Goal: Task Accomplishment & Management: Use online tool/utility

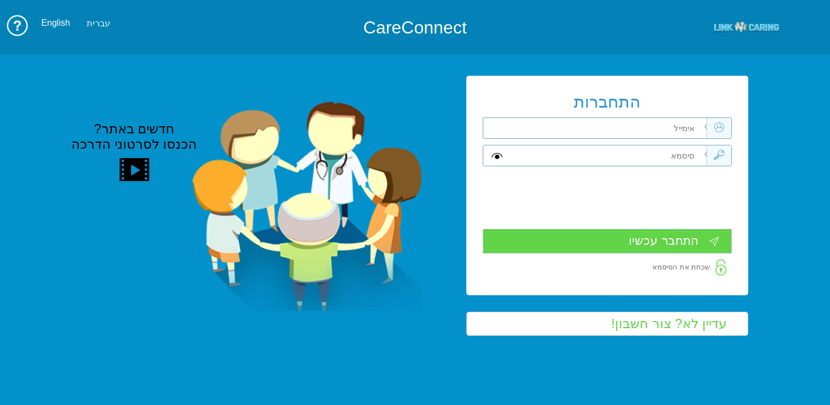
click at [782, 161] on div "התחברות שדה חובה" at bounding box center [415, 205] width 830 height 323
click at [640, 127] on input "text" at bounding box center [608, 128] width 196 height 20
type input "frank@mac.org.il"
type input "S"
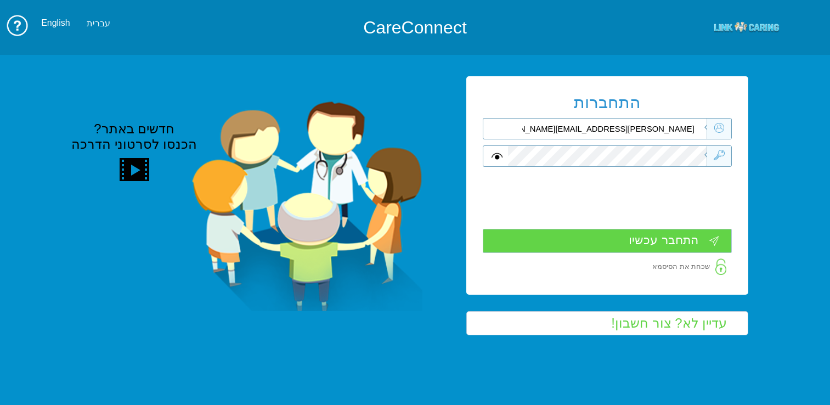
click at [648, 242] on input "התחבר עכשיו" at bounding box center [606, 241] width 249 height 24
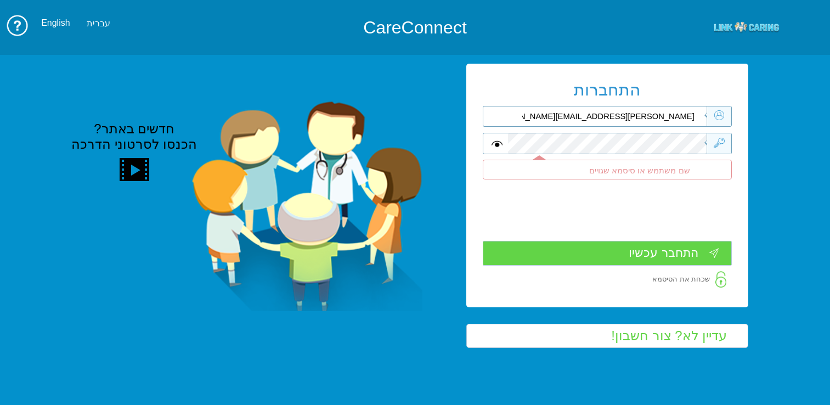
click at [654, 113] on input "frank@mac.org.il" at bounding box center [608, 116] width 196 height 20
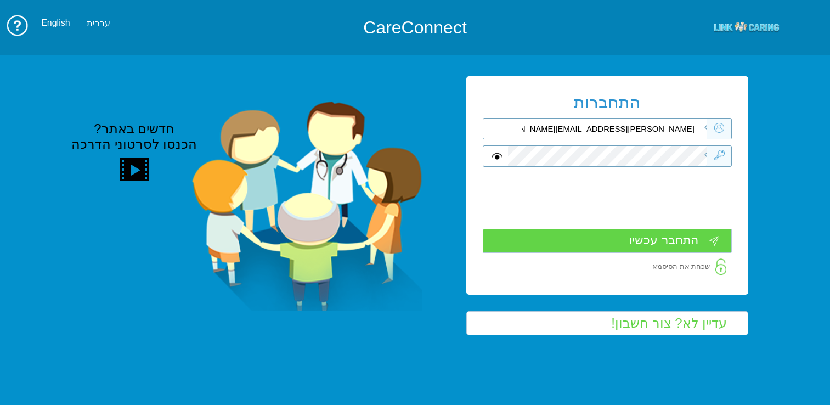
type input "frank_sha@mac.org.il"
click at [681, 235] on input "התחבר עכשיו" at bounding box center [606, 241] width 249 height 24
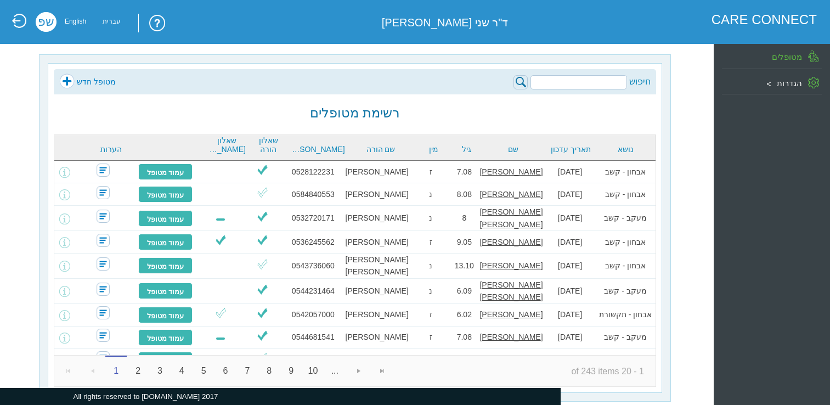
click at [555, 83] on input "search" at bounding box center [578, 82] width 96 height 14
type input "x"
type input "[PERSON_NAME]"
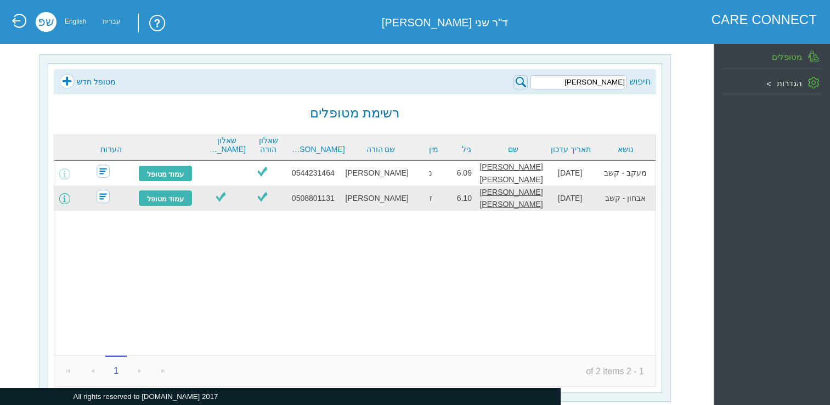
click at [70, 195] on span at bounding box center [64, 198] width 11 height 11
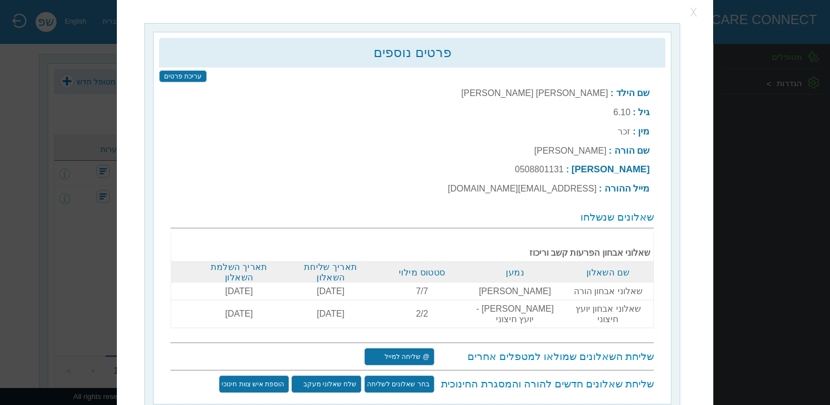
click at [696, 10] on button "button" at bounding box center [694, 12] width 16 height 16
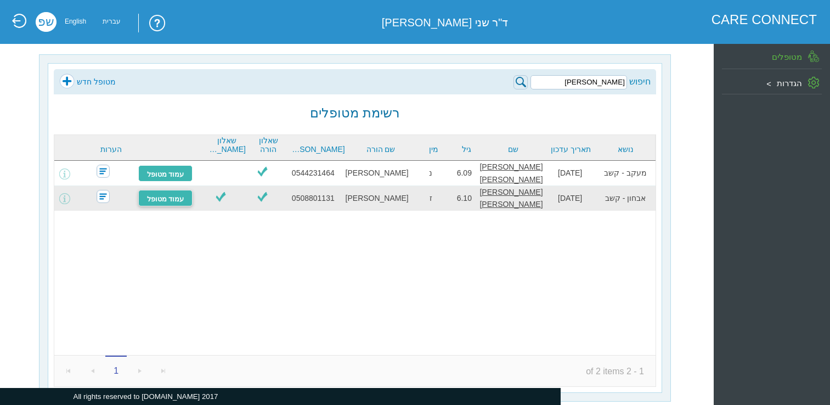
click at [158, 198] on link "עמוד מטופל" at bounding box center [165, 198] width 55 height 16
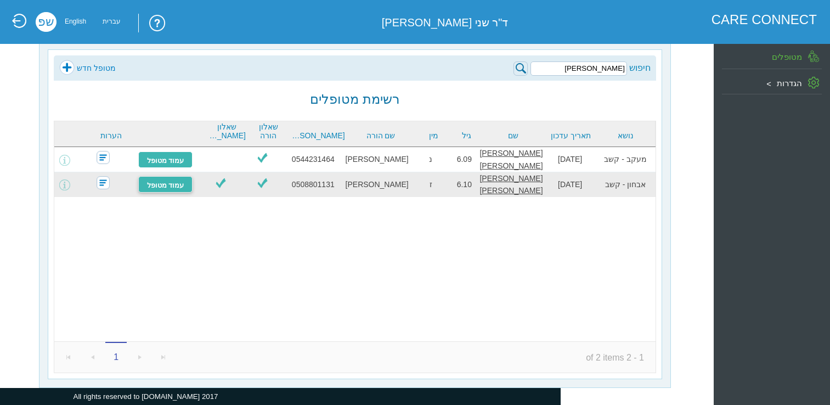
click at [162, 183] on link "עמוד מטופל" at bounding box center [165, 184] width 55 height 16
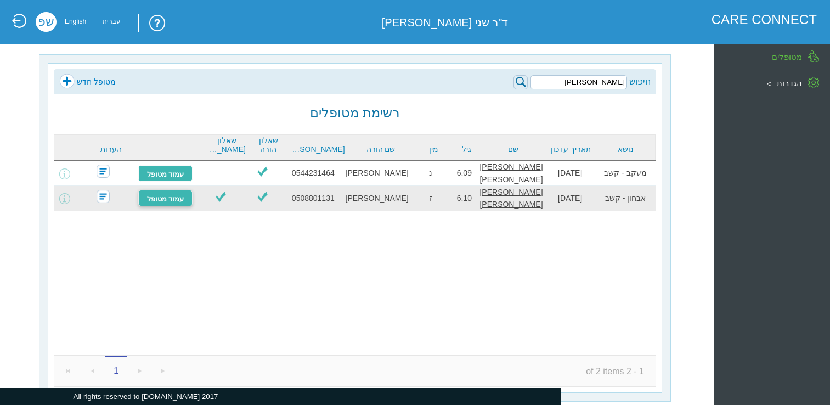
click at [180, 200] on link "עמוד מטופל" at bounding box center [165, 198] width 55 height 16
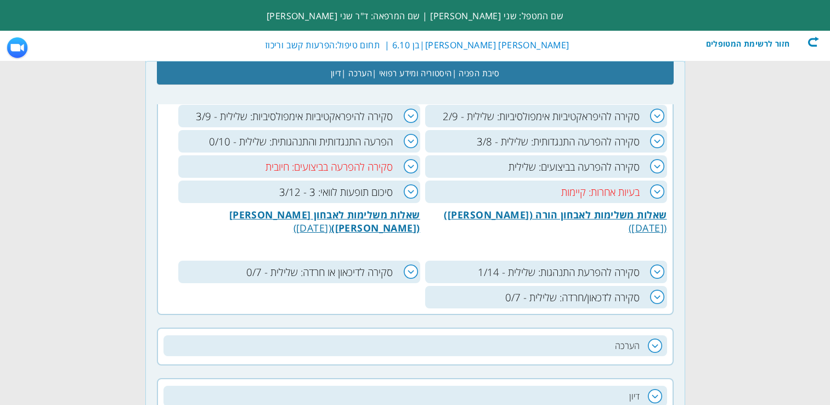
scroll to position [631, 0]
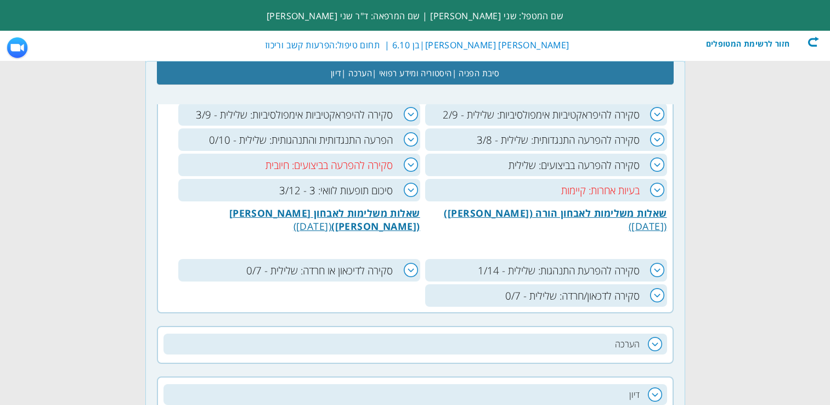
click at [659, 162] on h3 "סקירה להפרעה בביצועים: שלילית" at bounding box center [546, 165] width 242 height 22
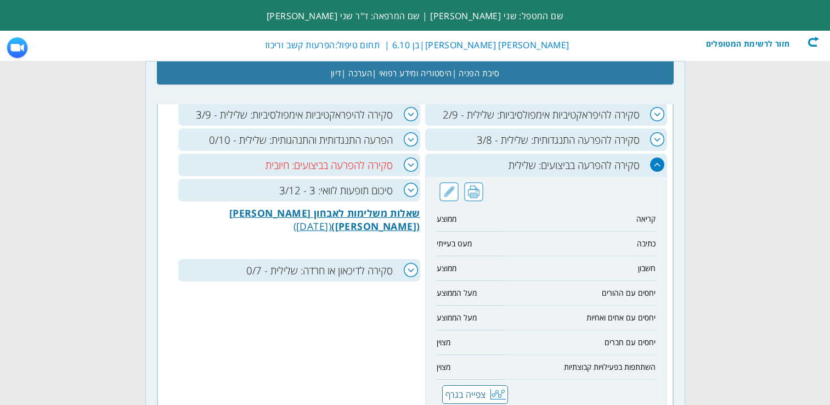
click at [412, 163] on h3 "סקירה להפרעה בביצועים: חיובית" at bounding box center [299, 165] width 242 height 22
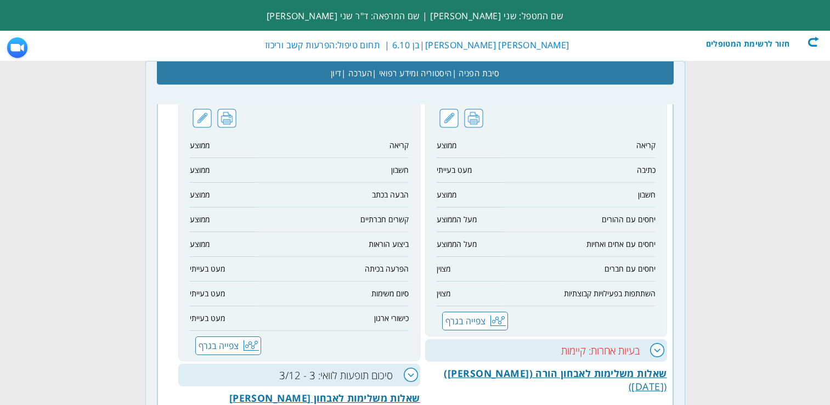
scroll to position [740, 0]
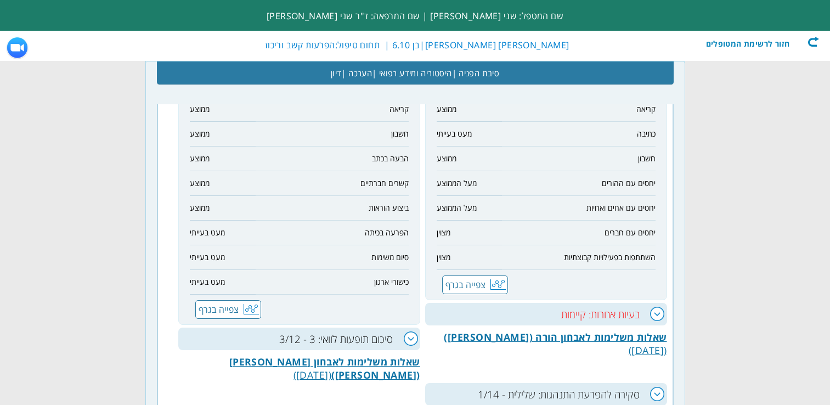
click at [653, 317] on h3 "בעיות אחרות: קיימות" at bounding box center [546, 314] width 242 height 22
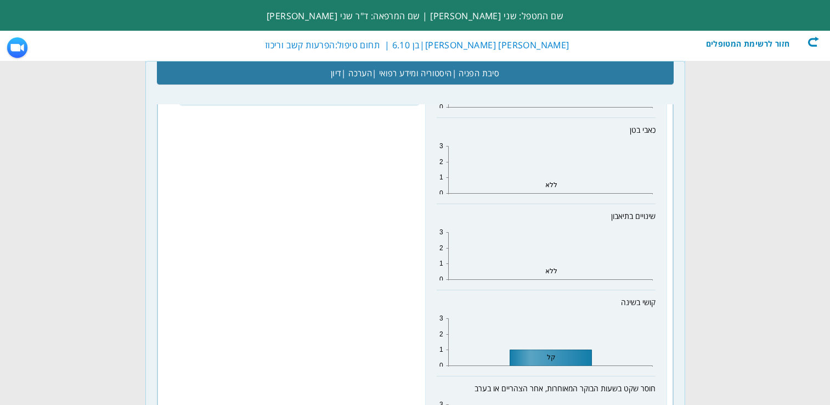
scroll to position [877, 0]
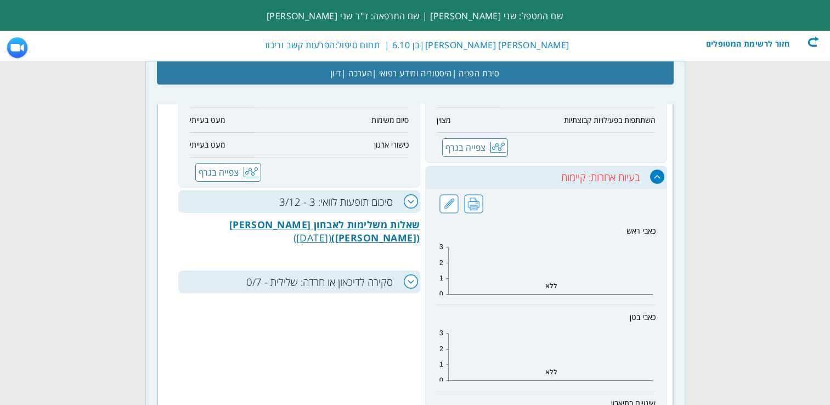
click at [413, 202] on h3 "סיכום תופעות לוואי: 3 - 3/12" at bounding box center [299, 201] width 242 height 22
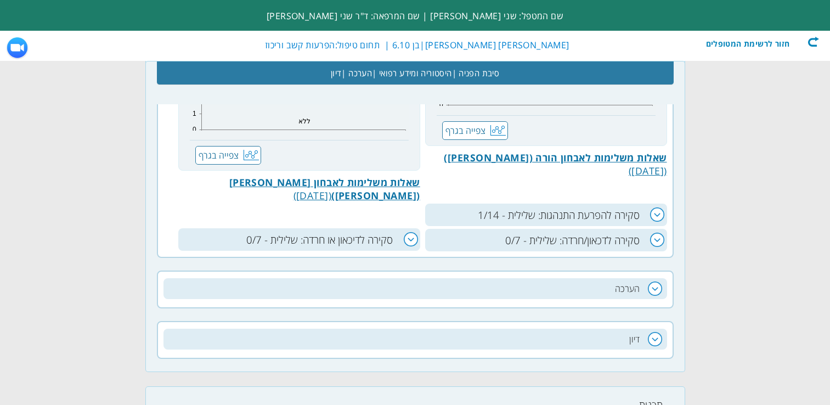
scroll to position [2029, 0]
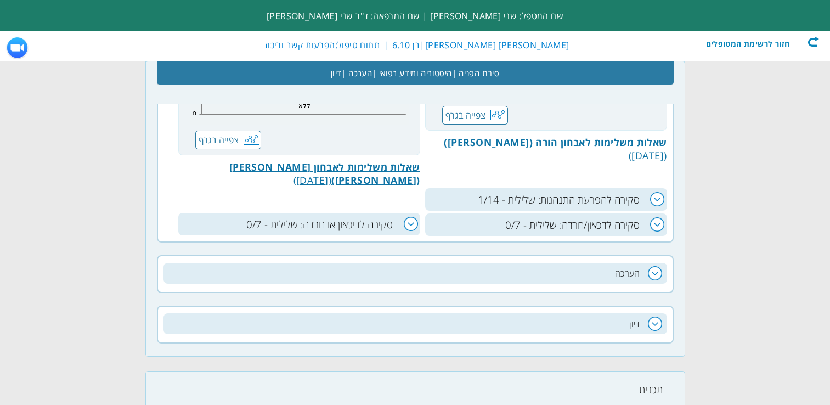
click at [810, 37] on div "חזור לרשימת המטופלים" at bounding box center [755, 41] width 126 height 11
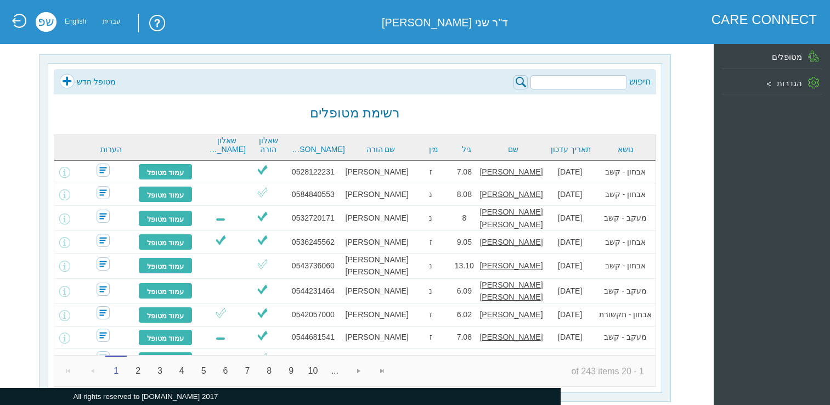
click at [578, 88] on input "search" at bounding box center [578, 82] width 96 height 14
type input "ה"
click at [582, 81] on input "ה" at bounding box center [578, 82] width 96 height 14
paste input "אריאל נוימן"
type input "אריאל נוימן"
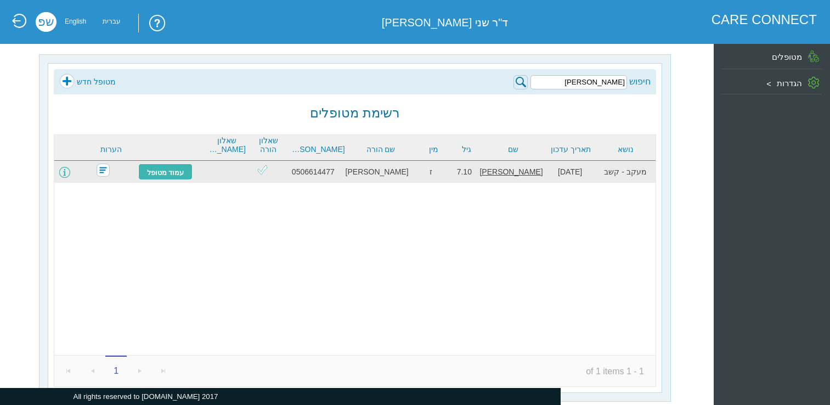
click at [70, 176] on span at bounding box center [64, 172] width 11 height 11
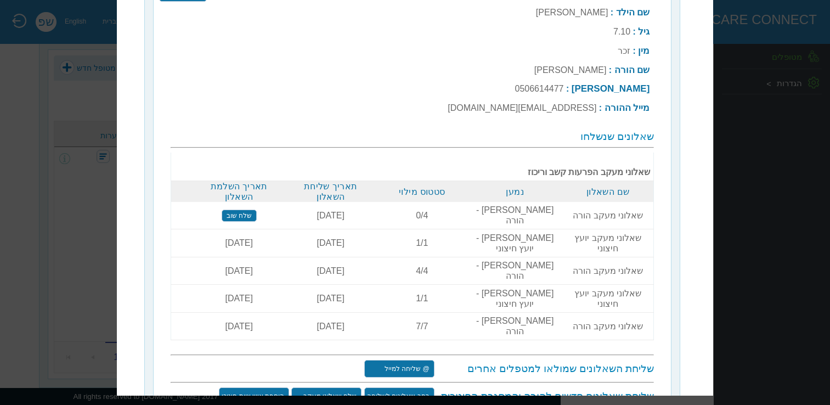
scroll to position [79, 0]
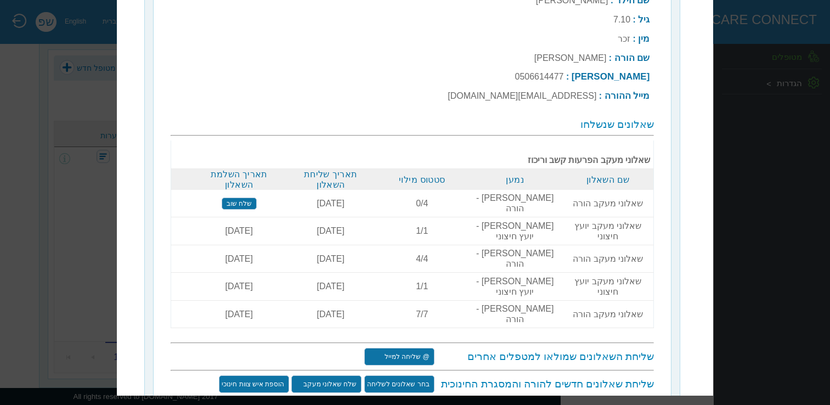
click at [332, 376] on input "שלח שאלוני מעקב" at bounding box center [327, 385] width 70 height 18
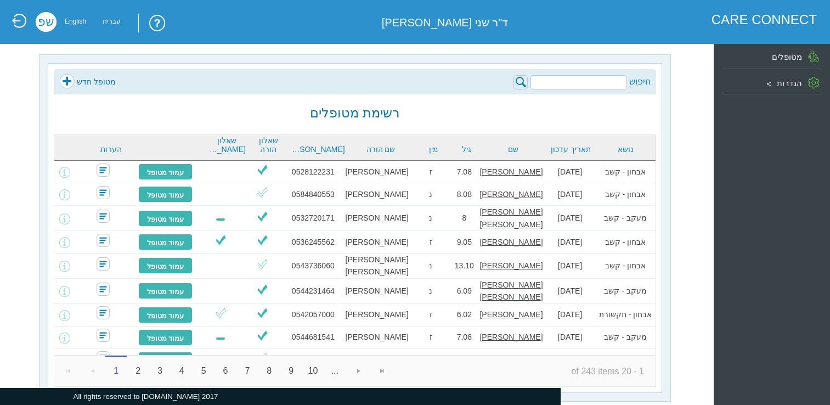
click at [604, 80] on input "search" at bounding box center [578, 82] width 96 height 14
paste input "[PERSON_NAME]"
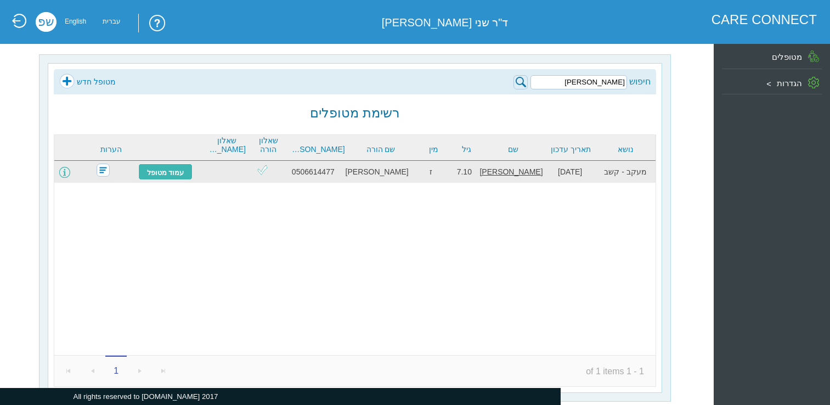
click at [70, 171] on span at bounding box center [64, 172] width 11 height 11
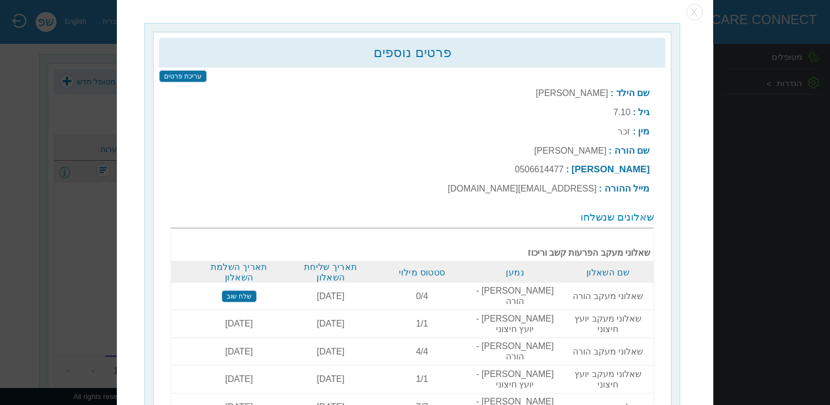
scroll to position [14, 0]
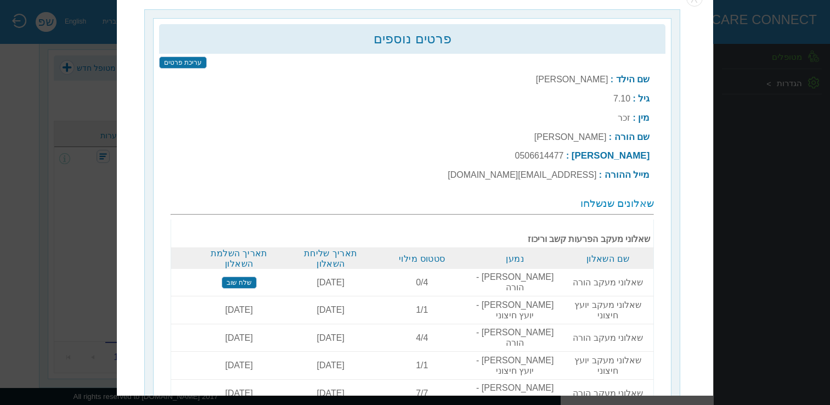
click at [251, 276] on input "שלח שוב" at bounding box center [239, 282] width 35 height 12
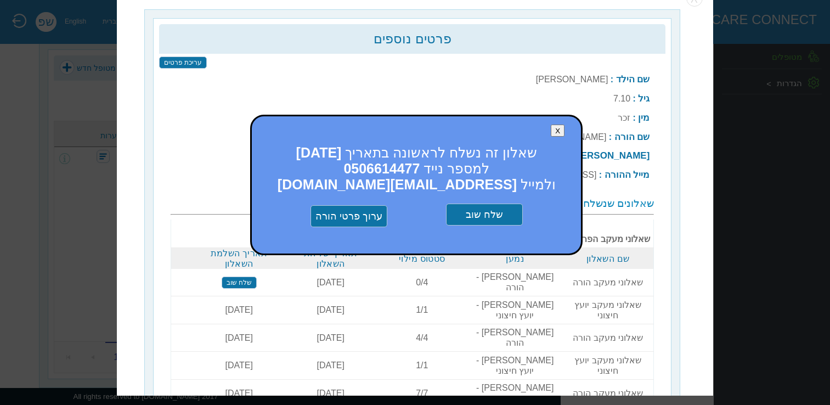
click at [489, 214] on input "שלח שוב" at bounding box center [484, 215] width 77 height 22
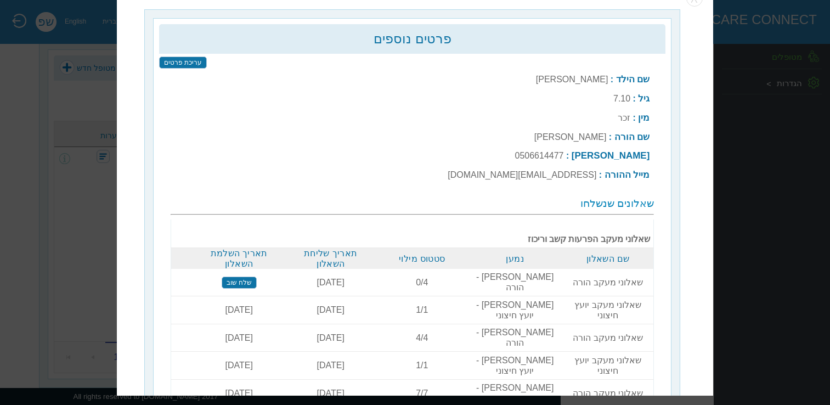
scroll to position [0, 0]
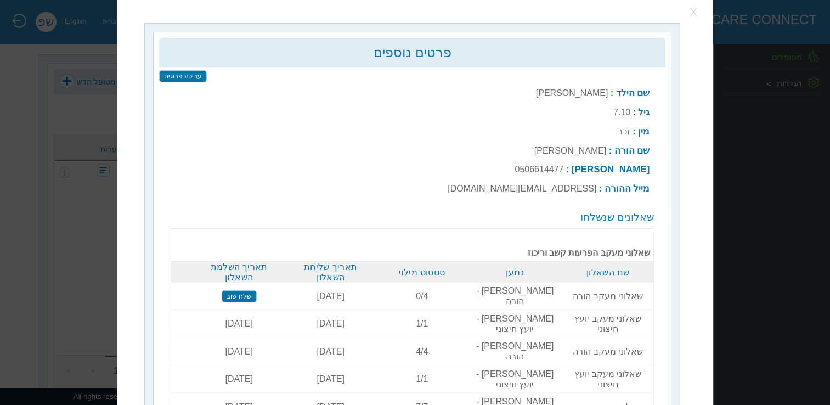
click at [694, 12] on button "button" at bounding box center [694, 12] width 16 height 16
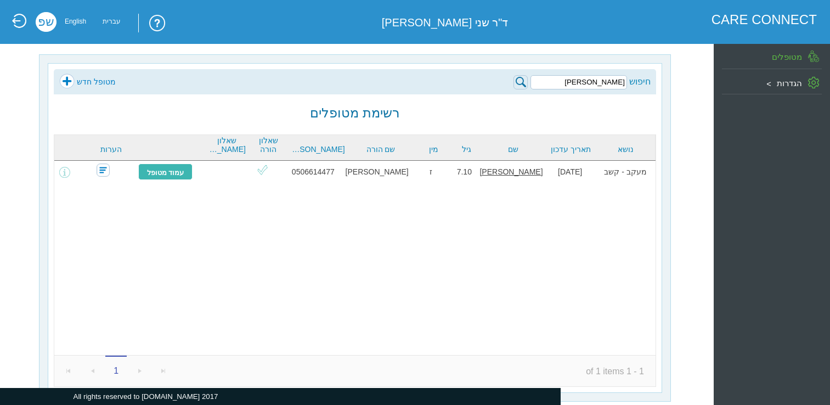
drag, startPoint x: 587, startPoint y: 80, endPoint x: 644, endPoint y: 80, distance: 57.0
click at [643, 80] on div "חיפוש [PERSON_NAME]" at bounding box center [581, 81] width 137 height 16
type input "[PERSON_NAME]"
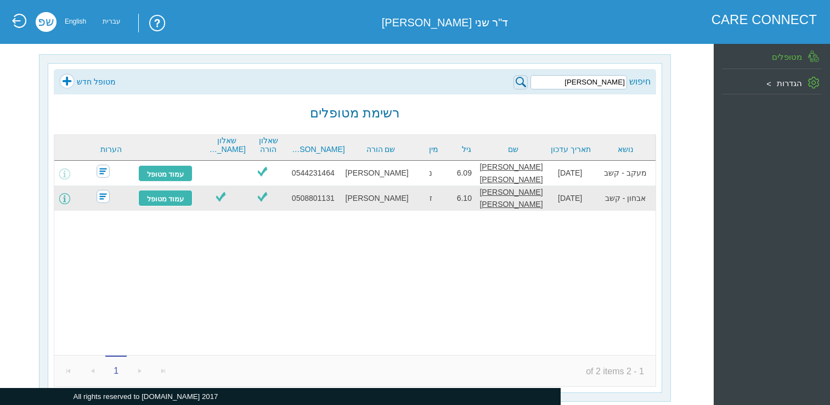
click at [70, 198] on span at bounding box center [64, 198] width 11 height 11
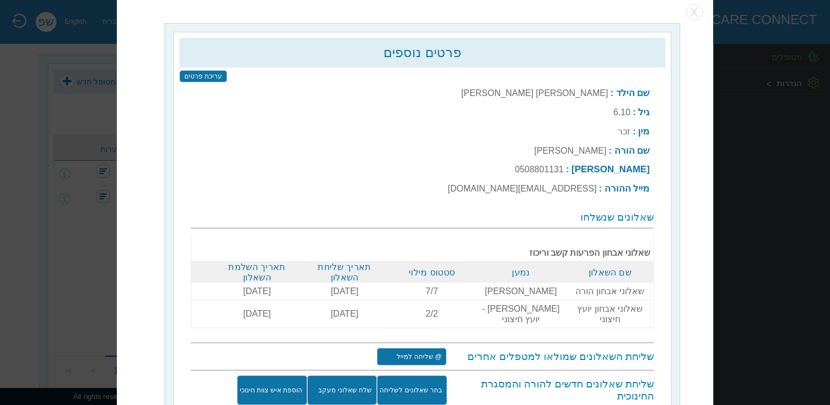
scroll to position [14, 0]
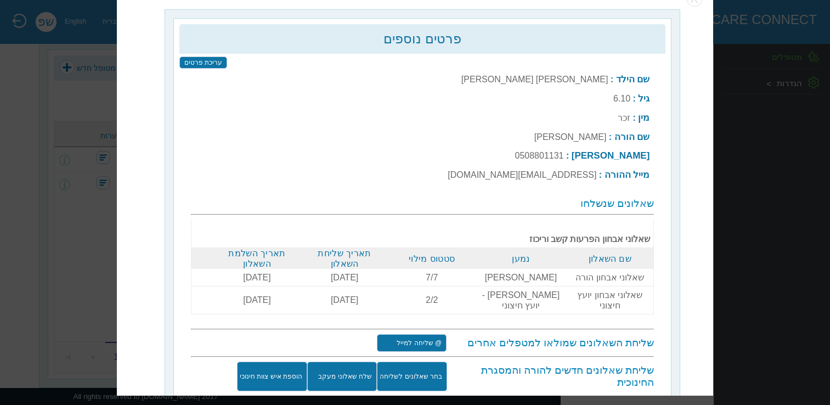
click at [364, 368] on input "שלח שאלוני מעקב" at bounding box center [342, 377] width 70 height 30
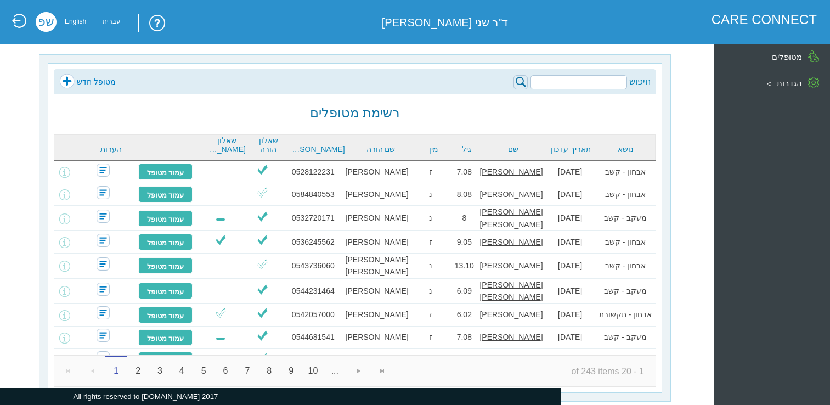
click at [562, 84] on input "search" at bounding box center [578, 82] width 96 height 14
type input "סיני"
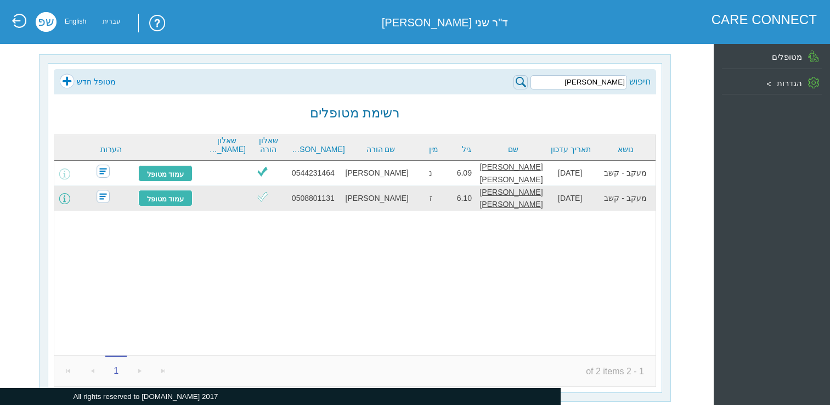
click at [70, 194] on span at bounding box center [64, 198] width 11 height 11
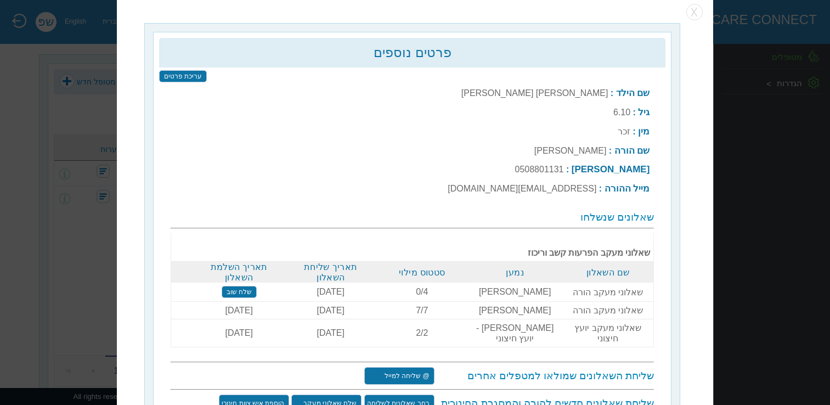
scroll to position [14, 0]
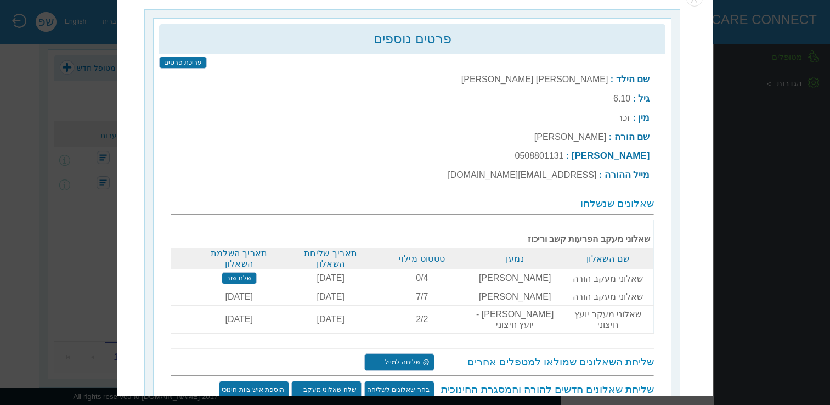
drag, startPoint x: 251, startPoint y: 277, endPoint x: 267, endPoint y: 275, distance: 16.1
click at [250, 277] on input "שלח שוב" at bounding box center [239, 278] width 35 height 12
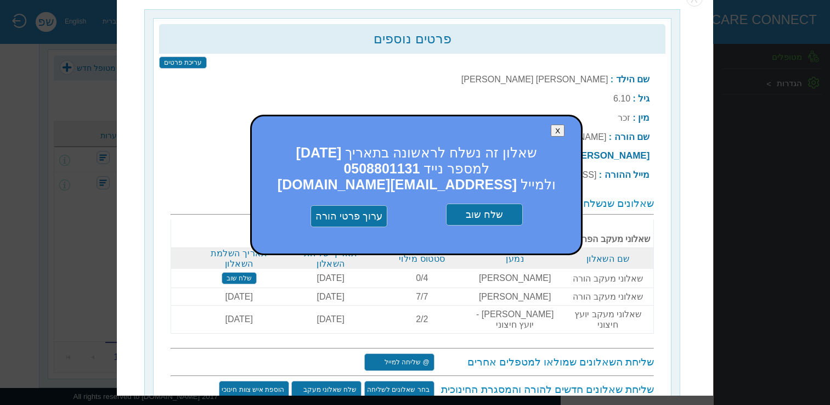
click at [485, 218] on input "שלח שוב" at bounding box center [484, 215] width 77 height 22
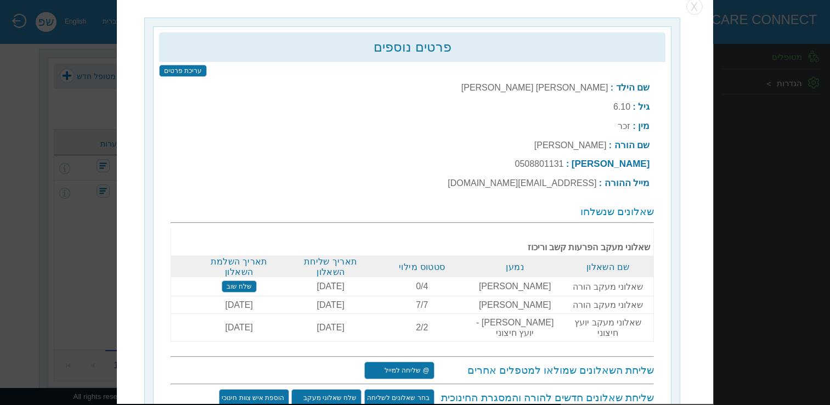
scroll to position [0, 0]
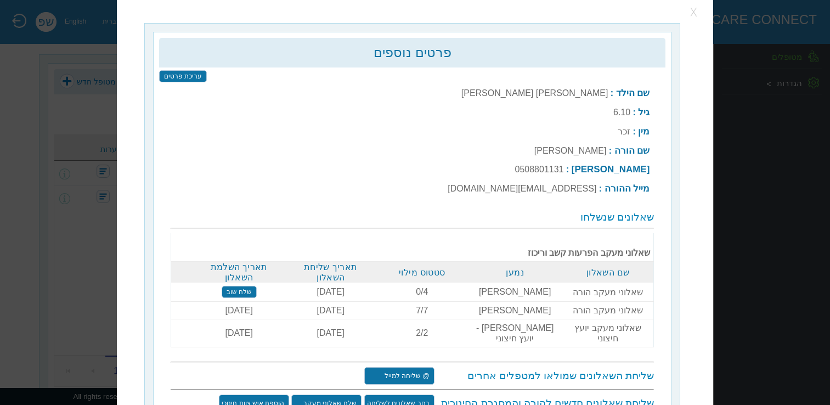
click at [694, 11] on button "button" at bounding box center [694, 12] width 16 height 16
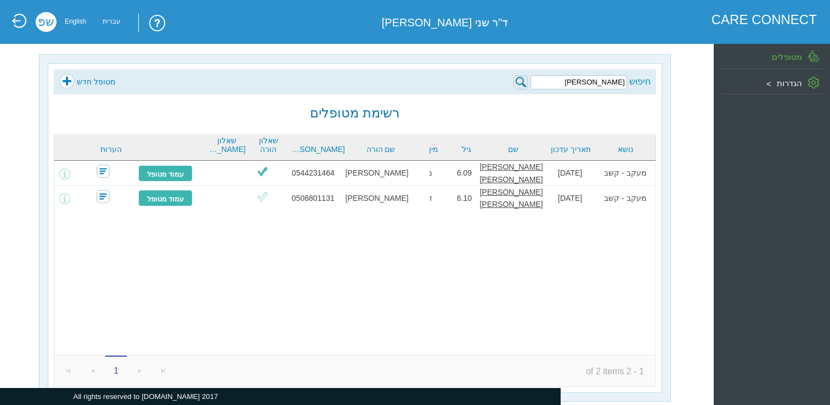
drag, startPoint x: 591, startPoint y: 86, endPoint x: 640, endPoint y: 92, distance: 49.7
click at [640, 92] on div "חיפוש סיני מטופל חדש" at bounding box center [355, 81] width 602 height 25
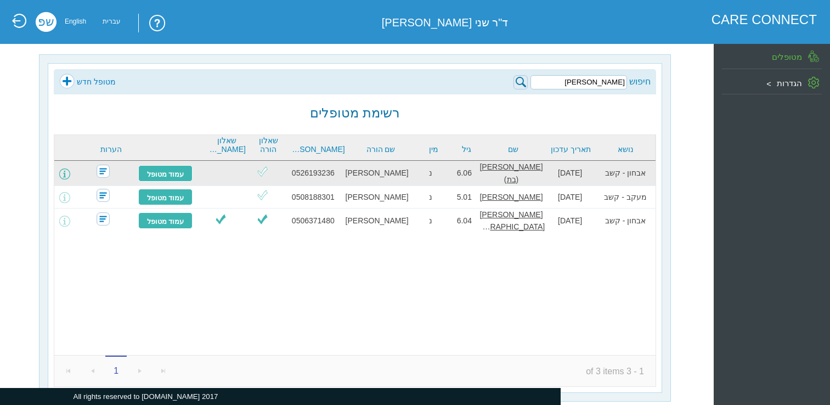
click at [70, 172] on span at bounding box center [64, 173] width 11 height 11
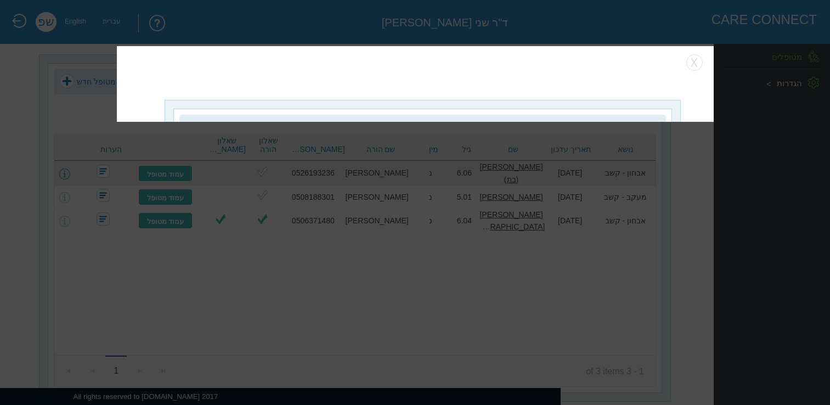
scroll to position [14, 0]
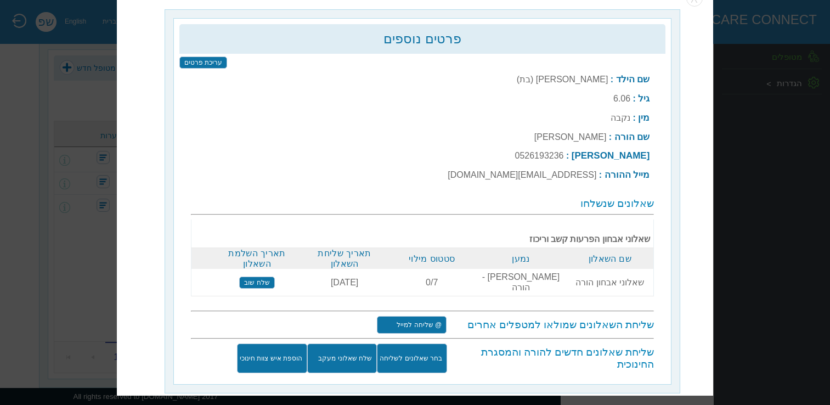
click at [268, 276] on input "שלח שוב" at bounding box center [256, 282] width 35 height 12
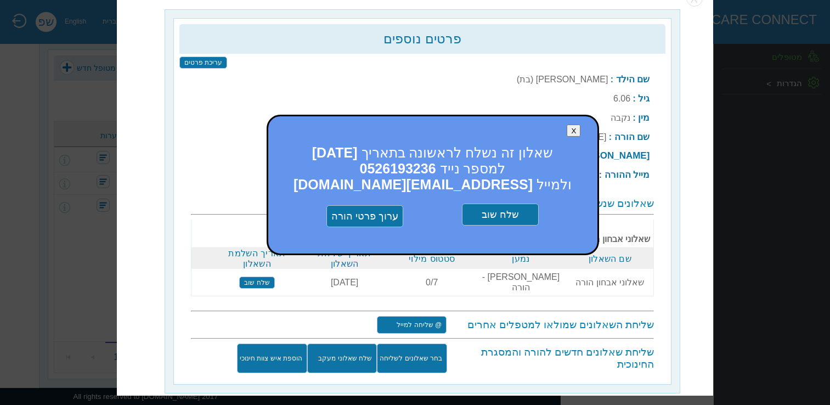
click at [500, 218] on input "שלח שוב" at bounding box center [500, 215] width 77 height 22
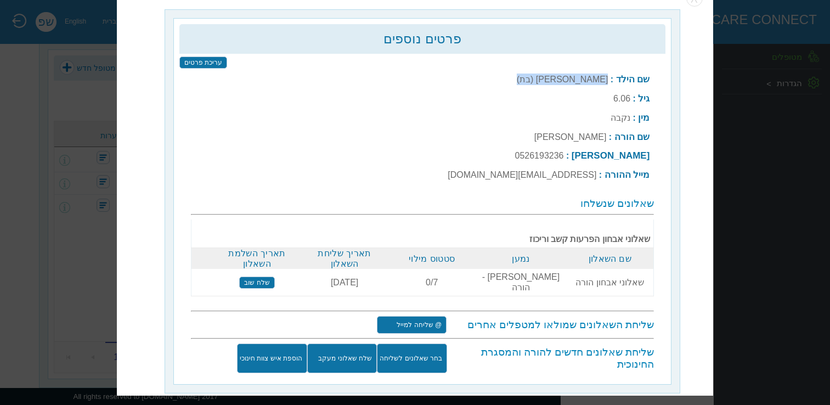
drag, startPoint x: 608, startPoint y: 78, endPoint x: 523, endPoint y: 81, distance: 85.6
click at [523, 81] on td "שם הילד : אלכס דובובסקי (בת)" at bounding box center [548, 80] width 208 height 18
copy label "אלכס דובובסקי (בת)"
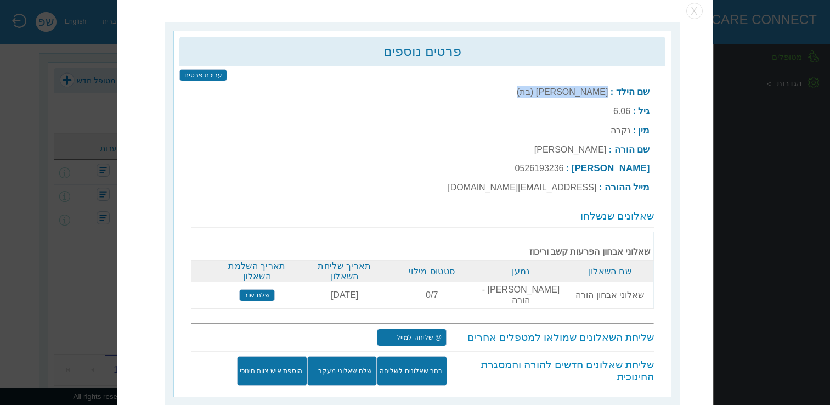
scroll to position [0, 0]
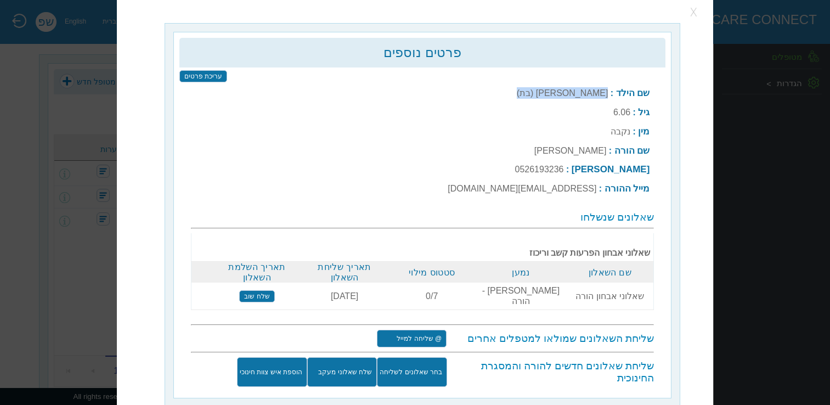
click at [694, 15] on button "button" at bounding box center [694, 12] width 16 height 16
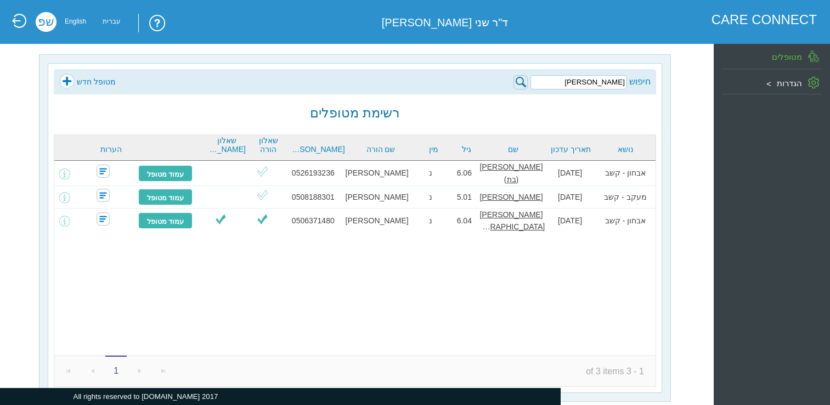
click at [602, 85] on input "אלכס" at bounding box center [578, 82] width 96 height 14
drag, startPoint x: 598, startPoint y: 82, endPoint x: 635, endPoint y: 80, distance: 37.3
click at [632, 79] on div "חיפוש אלכס" at bounding box center [581, 81] width 137 height 16
paste input "דובובסקי (בת)"
type input "אלכס דובובסקי (בת)"
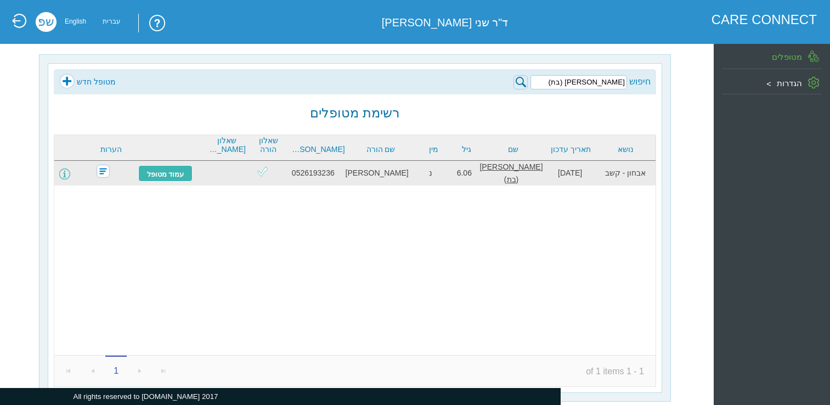
click at [70, 168] on span at bounding box center [64, 173] width 11 height 11
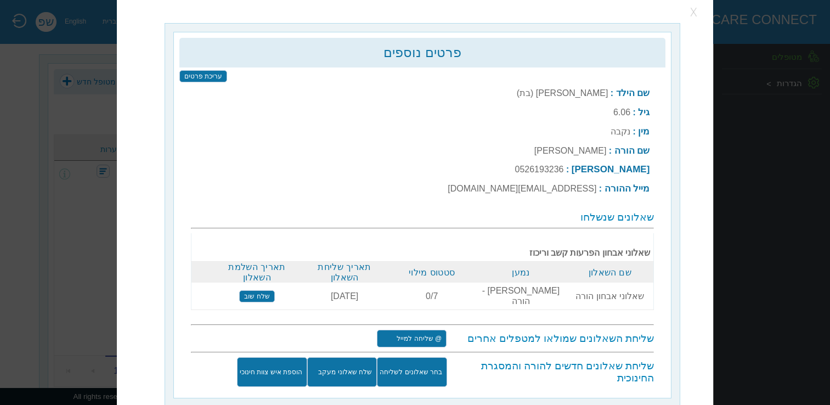
click at [693, 11] on button "button" at bounding box center [694, 12] width 16 height 16
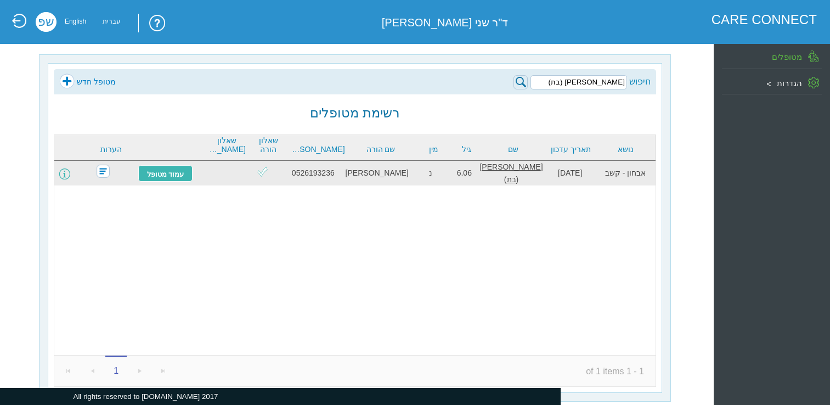
click at [70, 173] on span at bounding box center [64, 173] width 11 height 11
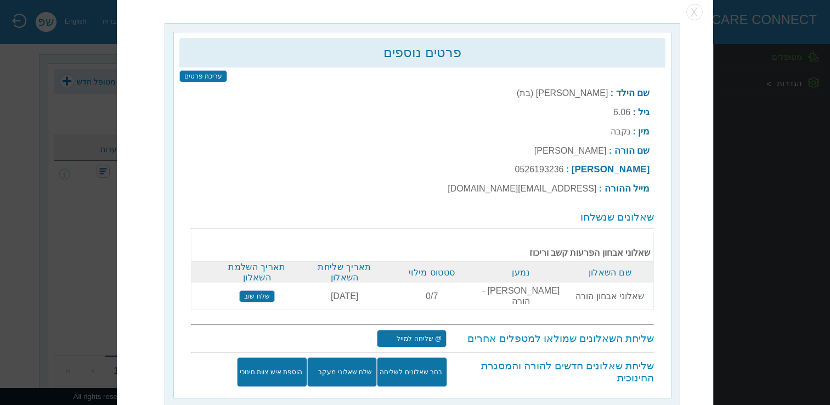
scroll to position [14, 0]
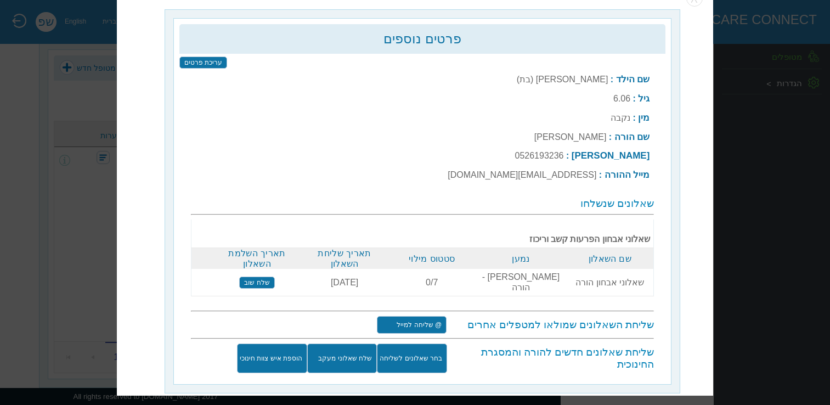
click at [407, 344] on input "בחר שאלונים לשליחה" at bounding box center [412, 359] width 70 height 30
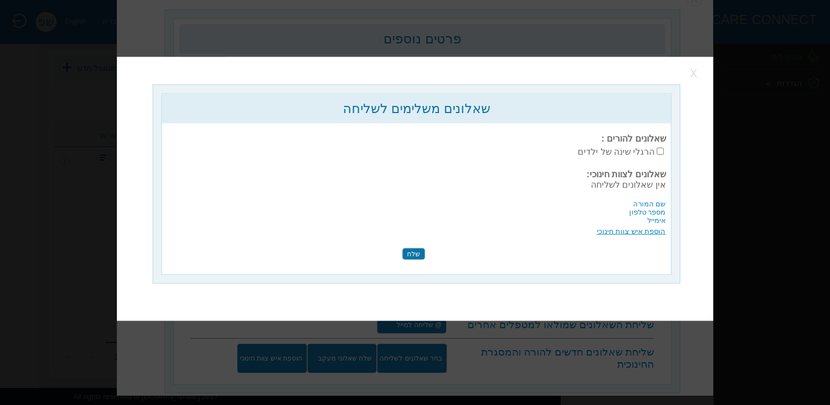
click at [691, 76] on button "button" at bounding box center [694, 73] width 16 height 16
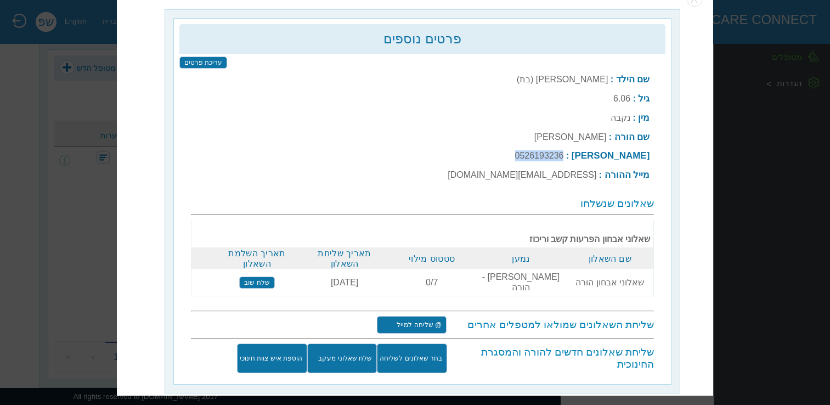
drag, startPoint x: 562, startPoint y: 152, endPoint x: 610, endPoint y: 153, distance: 47.7
click at [610, 153] on td "טל הורה : 0526193236" at bounding box center [548, 156] width 208 height 18
copy label "0526193236"
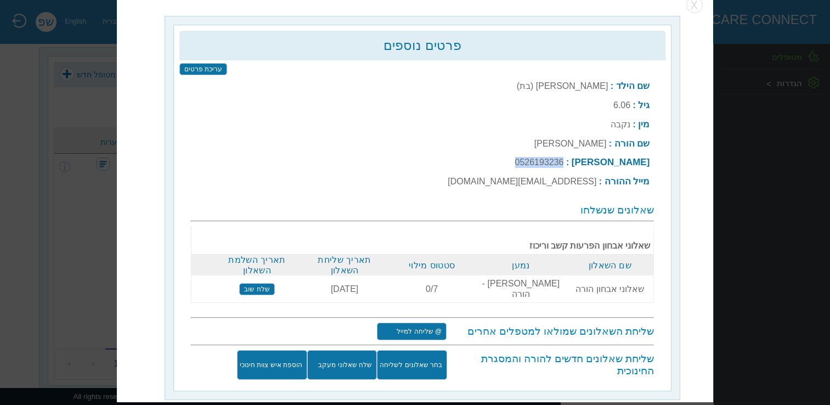
scroll to position [0, 0]
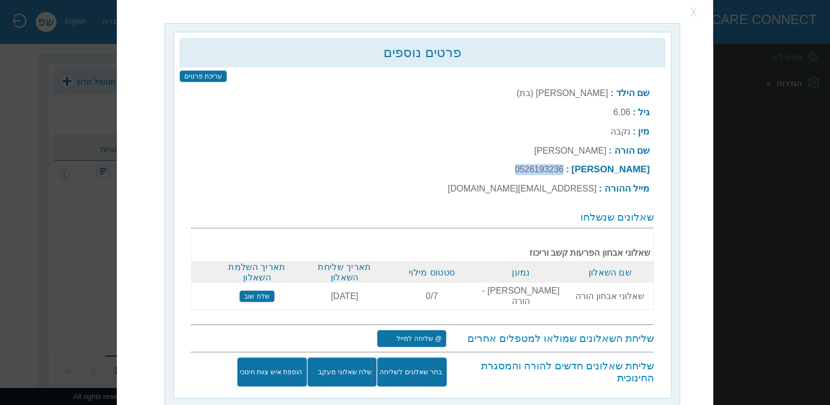
click at [690, 12] on button "button" at bounding box center [694, 12] width 16 height 16
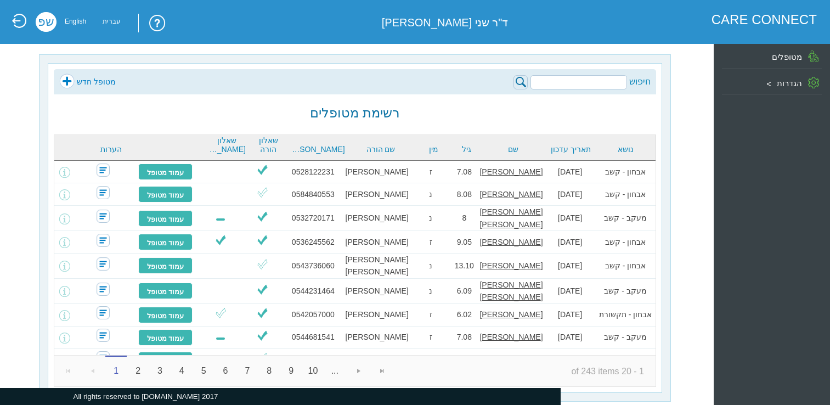
click at [575, 81] on input "search" at bounding box center [578, 82] width 96 height 14
click at [65, 82] on link "מטופל חדש" at bounding box center [87, 81] width 56 height 16
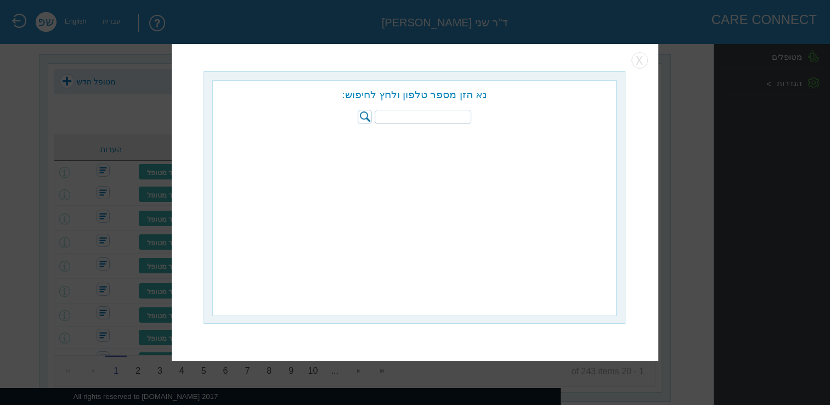
paste input "0526193236"
type input "0526193236"
click at [524, 139] on input "radio" at bounding box center [525, 137] width 11 height 11
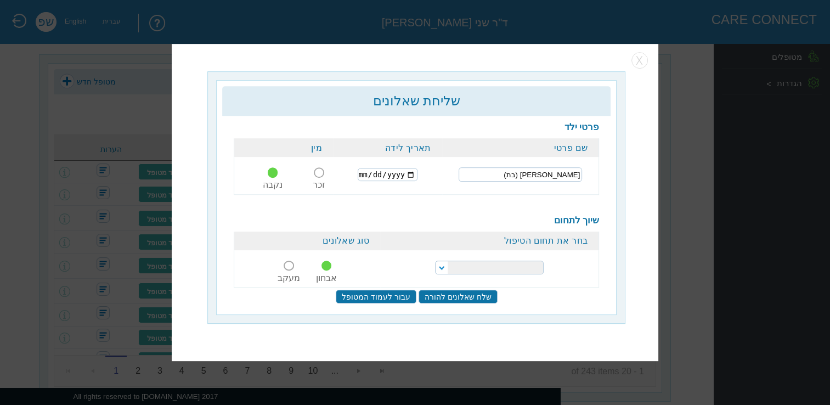
click at [502, 268] on select "הפרעות קשב וריכוז נוירולוגיה של הילד והתפתחות הילד התפתחות הילד התפתחות ותקשורת" at bounding box center [489, 268] width 109 height 14
select select "2"
click at [435, 261] on select "הפרעות קשב וריכוז נוירולוגיה של הילד והתפתחות הילד התפתחות הילד התפתחות ותקשורת" at bounding box center [489, 268] width 109 height 14
click at [490, 269] on select "הפרעות קשב וריכוז נוירולוגיה של הילד והתפתחות הילד התפתחות הילד התפתחות ותקשורת" at bounding box center [489, 268] width 109 height 14
click at [498, 270] on select "הפרעות קשב וריכוז נוירולוגיה של הילד והתפתחות הילד התפתחות הילד התפתחות ותקשורת" at bounding box center [489, 268] width 109 height 14
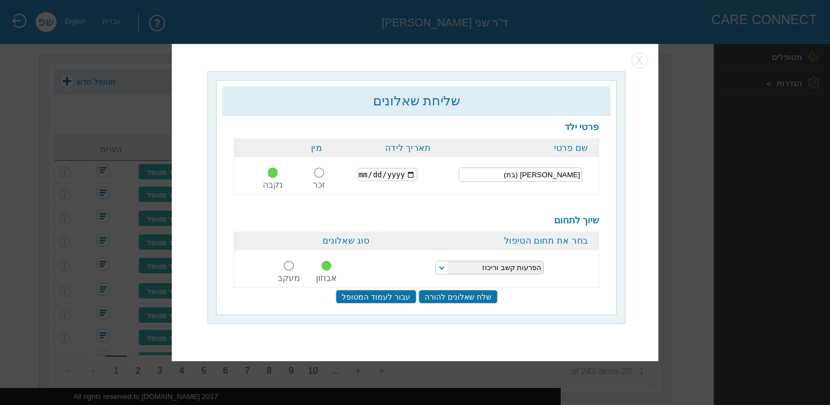
click at [434, 297] on input "שלח שאלונים להורה" at bounding box center [457, 296] width 79 height 14
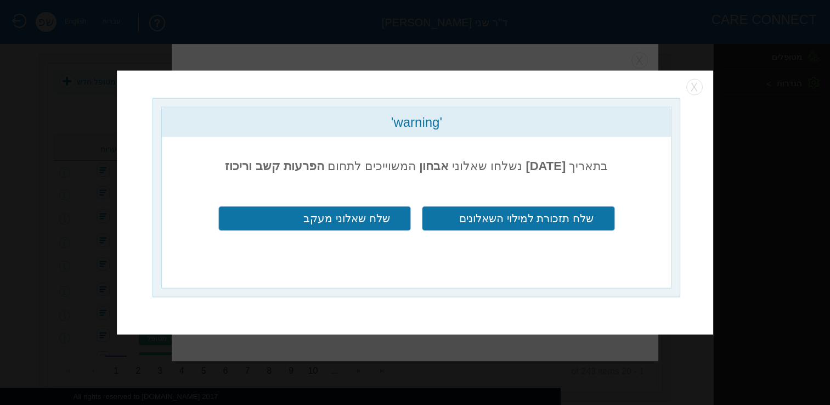
click at [547, 221] on input "שלח תזכורת למילוי השאלונים" at bounding box center [518, 218] width 192 height 24
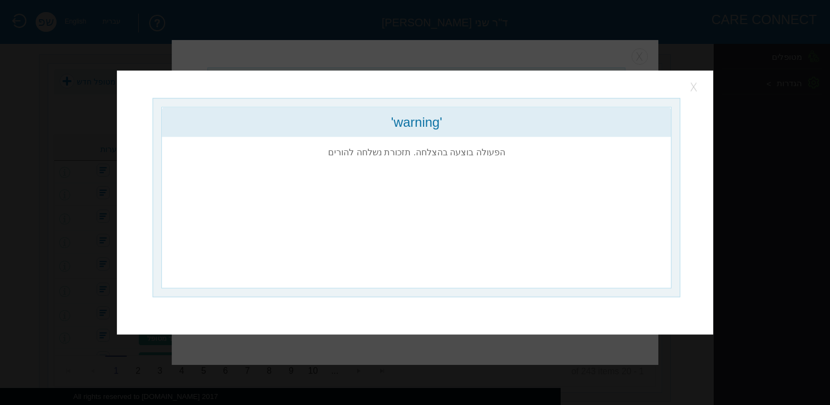
click at [694, 90] on button "button" at bounding box center [694, 87] width 16 height 16
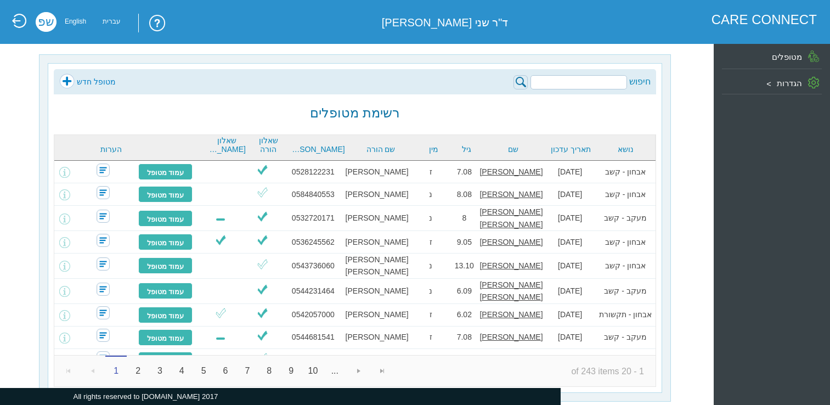
click at [557, 81] on input "search" at bounding box center [578, 82] width 96 height 14
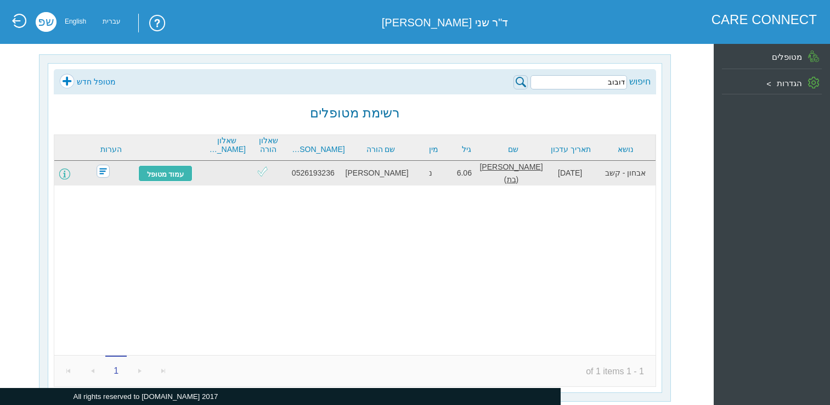
click at [70, 172] on span at bounding box center [64, 173] width 11 height 11
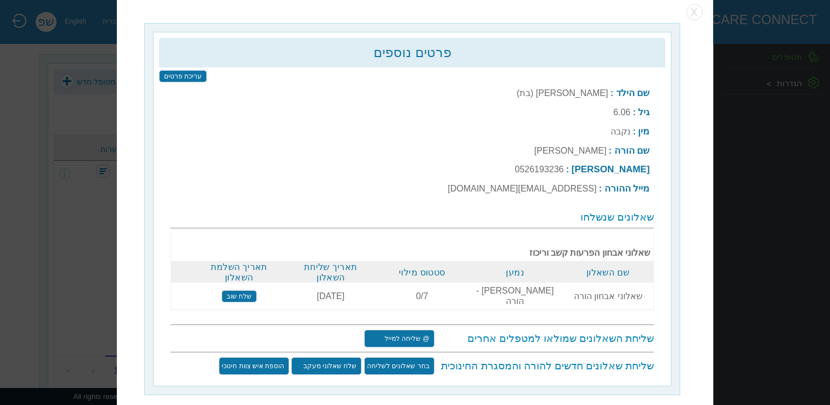
scroll to position [14, 0]
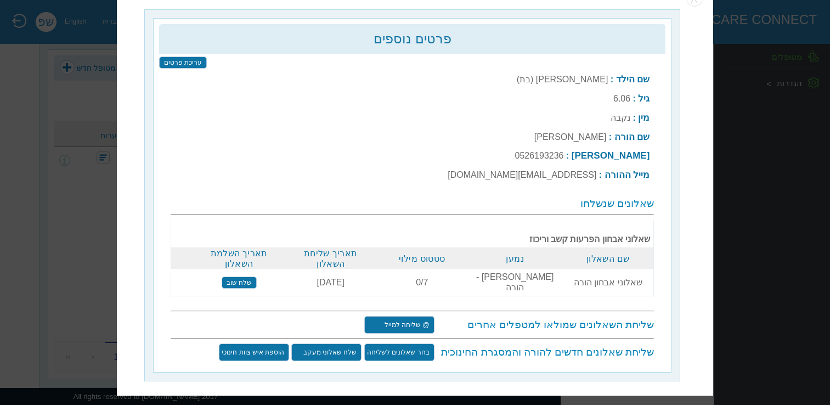
click at [243, 277] on input "שלח שוב" at bounding box center [239, 282] width 35 height 12
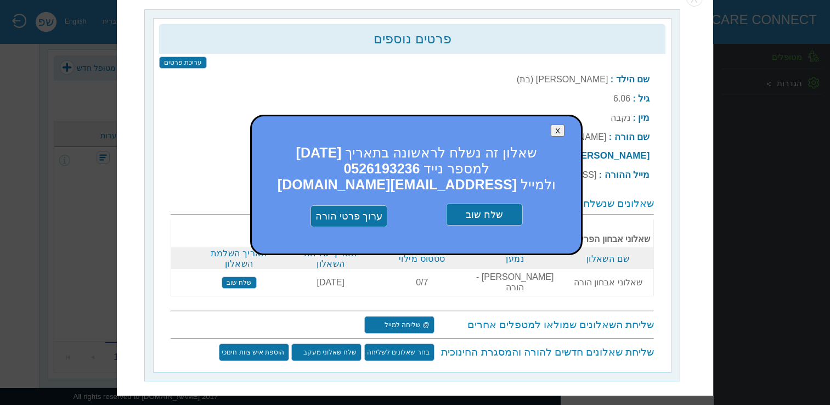
click at [479, 209] on input "שלח שוב" at bounding box center [484, 215] width 77 height 22
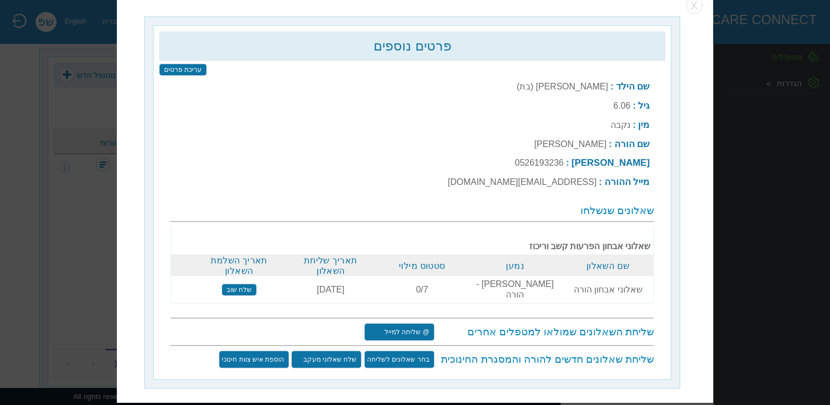
scroll to position [0, 0]
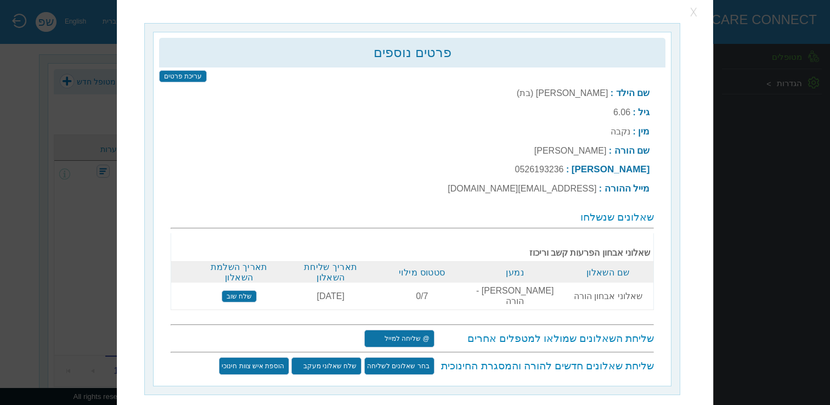
click at [690, 17] on button "button" at bounding box center [694, 12] width 16 height 16
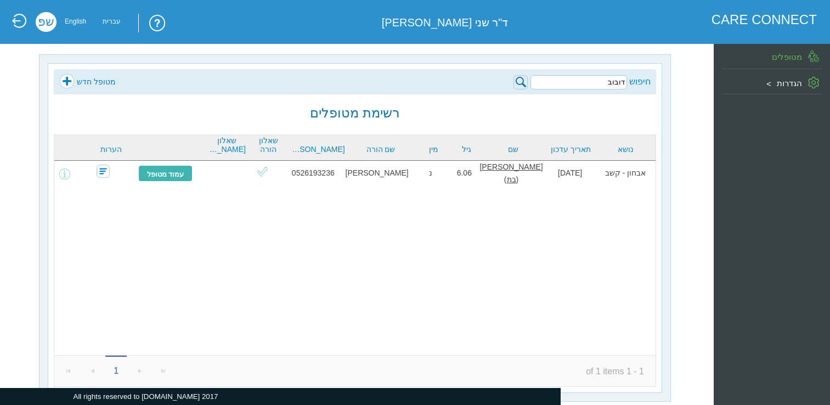
drag, startPoint x: 606, startPoint y: 83, endPoint x: 647, endPoint y: 80, distance: 40.7
click at [647, 80] on div "חיפוש דובוב" at bounding box center [581, 81] width 137 height 16
paste input "[PERSON_NAME]"
type input "[PERSON_NAME]"
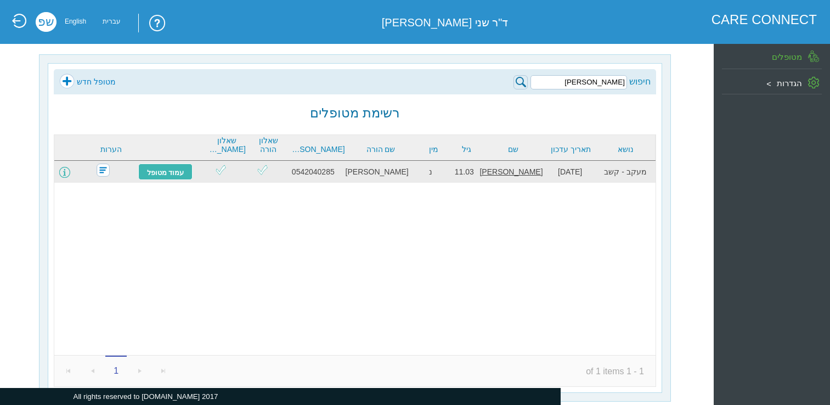
click at [70, 169] on span at bounding box center [64, 172] width 11 height 11
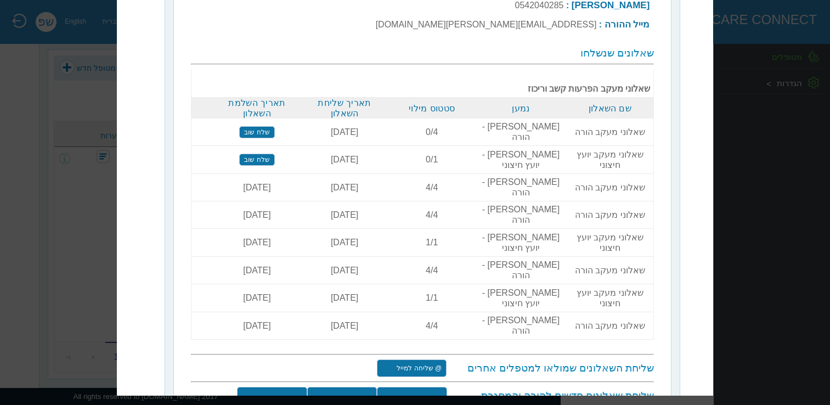
scroll to position [151, 0]
click at [344, 387] on input "שלח שאלוני מעקב" at bounding box center [342, 402] width 70 height 30
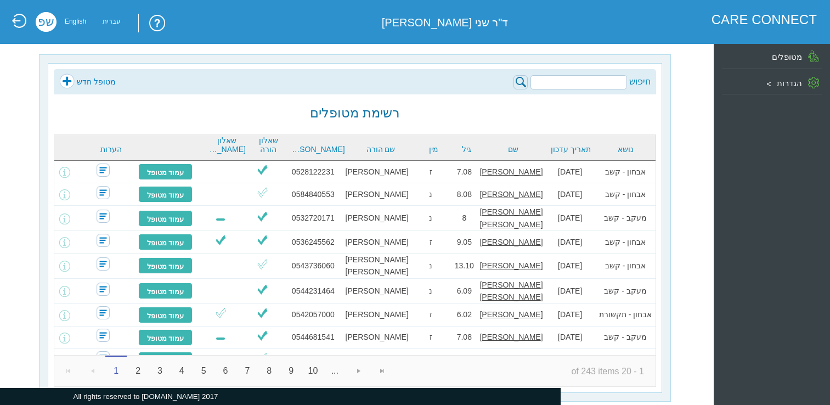
click at [582, 84] on input "search" at bounding box center [578, 82] width 96 height 14
paste input "שירה מלכאן"
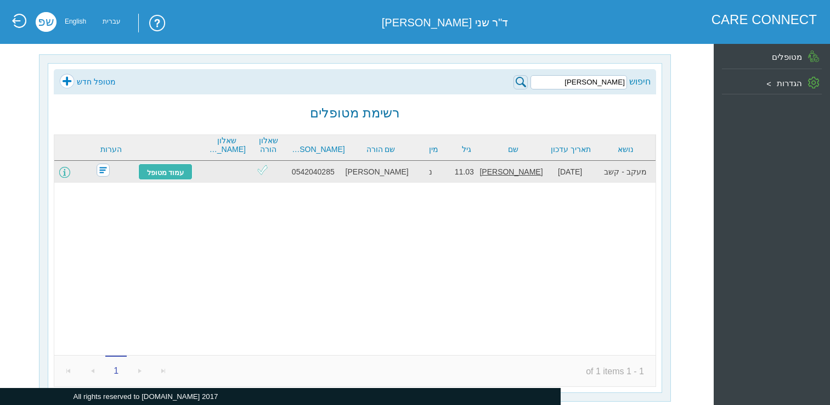
click at [70, 174] on span at bounding box center [64, 172] width 11 height 11
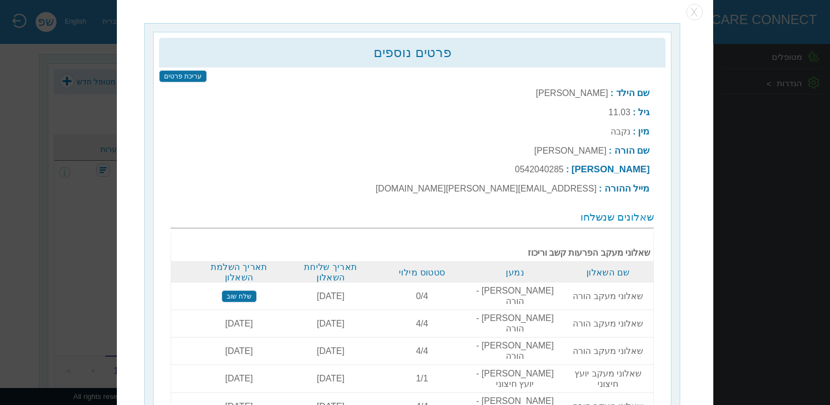
scroll to position [14, 0]
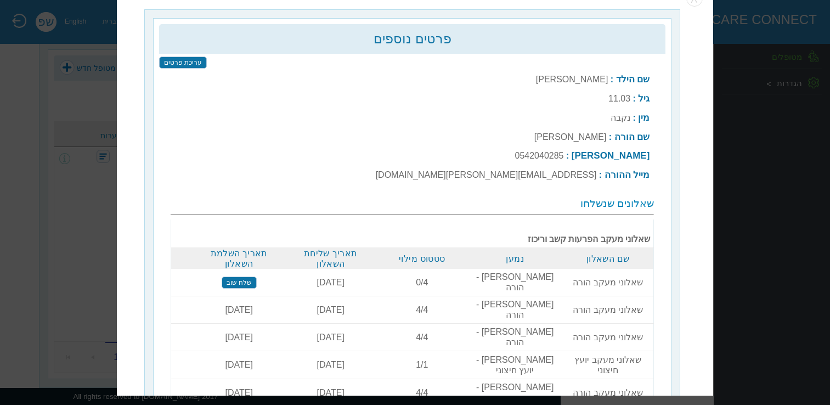
click at [249, 276] on input "שלח שוב" at bounding box center [239, 282] width 35 height 12
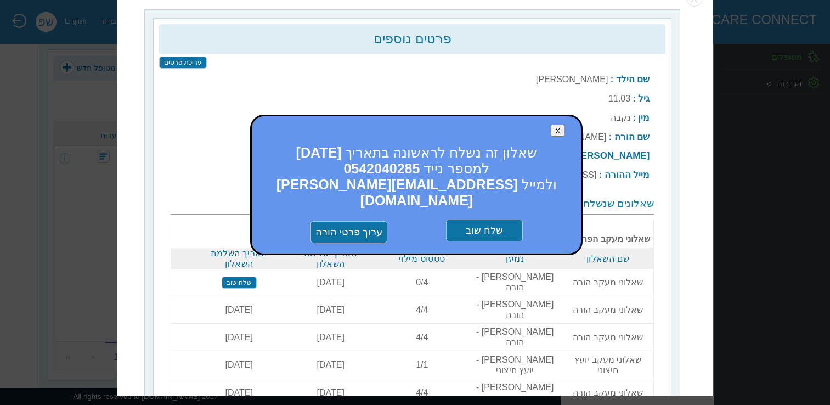
click at [486, 220] on input "שלח שוב" at bounding box center [484, 231] width 77 height 22
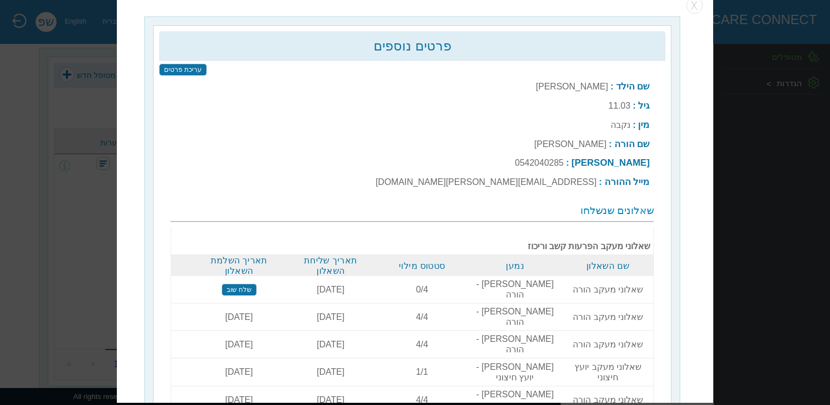
scroll to position [0, 0]
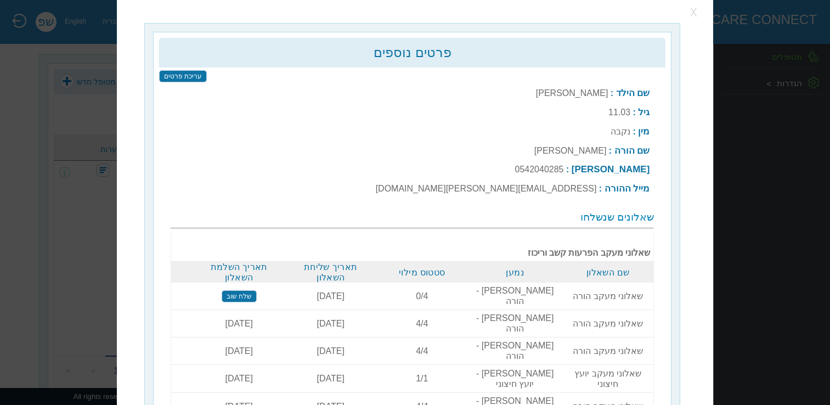
click at [694, 13] on button "button" at bounding box center [694, 12] width 16 height 16
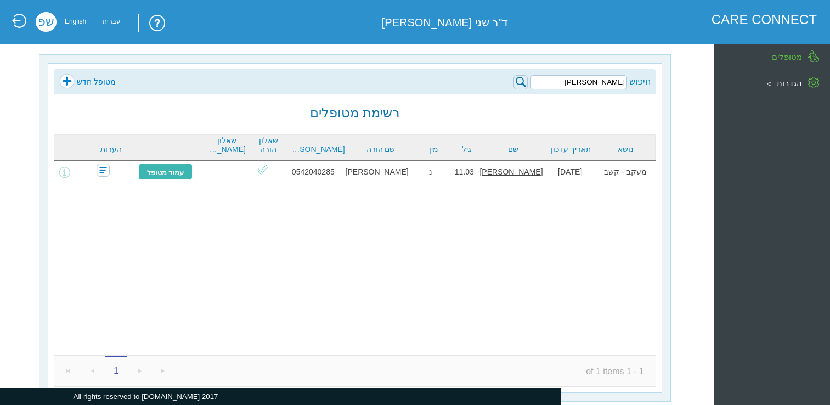
drag, startPoint x: 590, startPoint y: 82, endPoint x: 646, endPoint y: 83, distance: 55.9
click at [646, 83] on div "חיפוש שירה מלכאן" at bounding box center [581, 81] width 137 height 16
paste input "ניאל ניר"
type input "דניאל ניר"
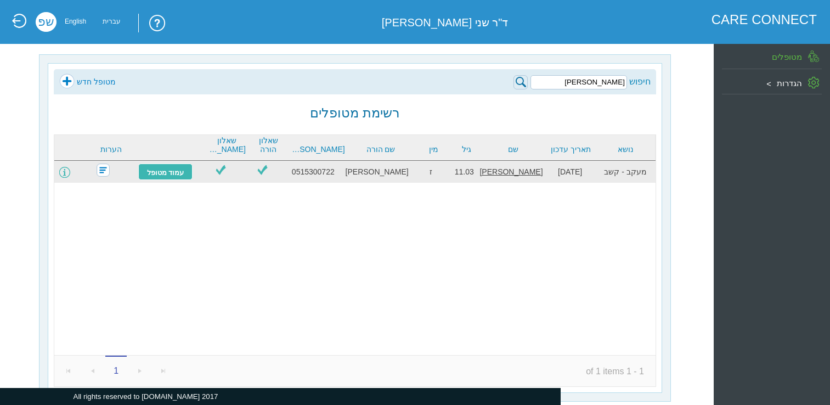
click at [70, 172] on span at bounding box center [64, 172] width 11 height 11
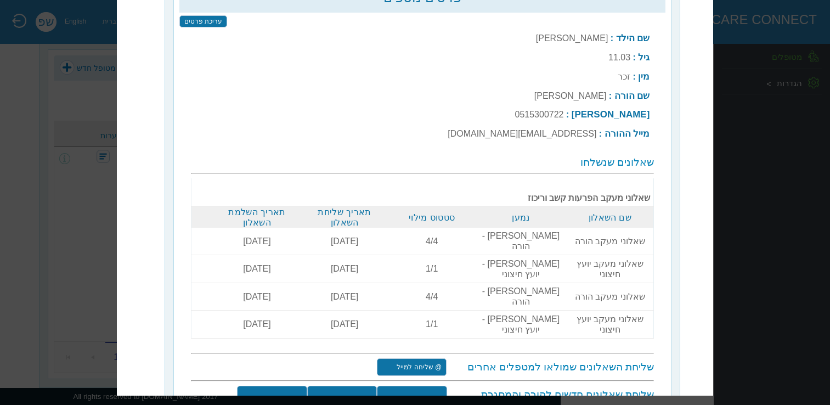
scroll to position [69, 0]
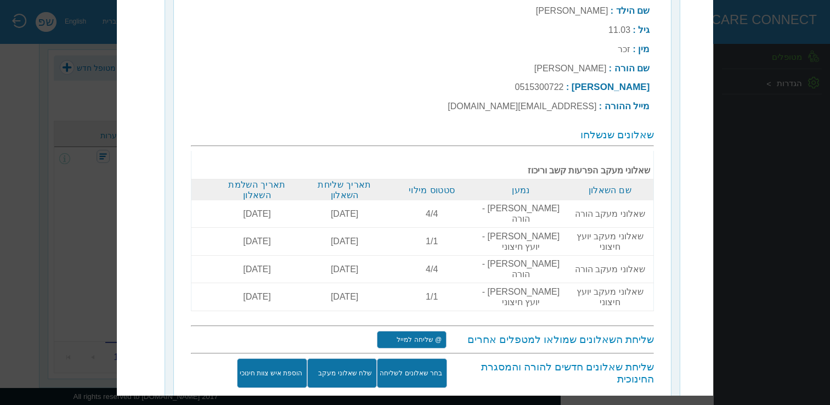
click at [345, 359] on input "שלח שאלוני מעקב" at bounding box center [342, 374] width 70 height 30
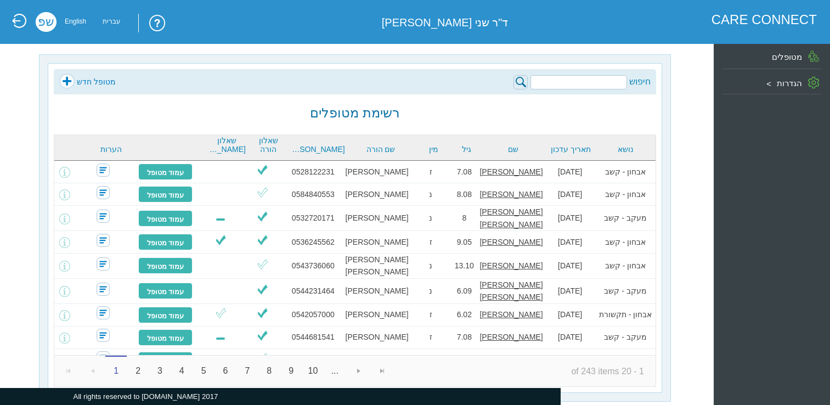
click at [580, 81] on input "search" at bounding box center [578, 82] width 96 height 14
paste input "דניאל ניר"
type input "דניאל ניר"
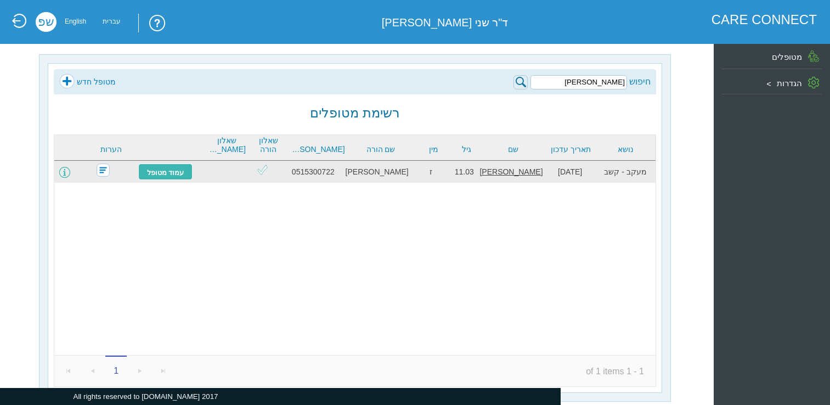
click at [70, 173] on span at bounding box center [64, 172] width 11 height 11
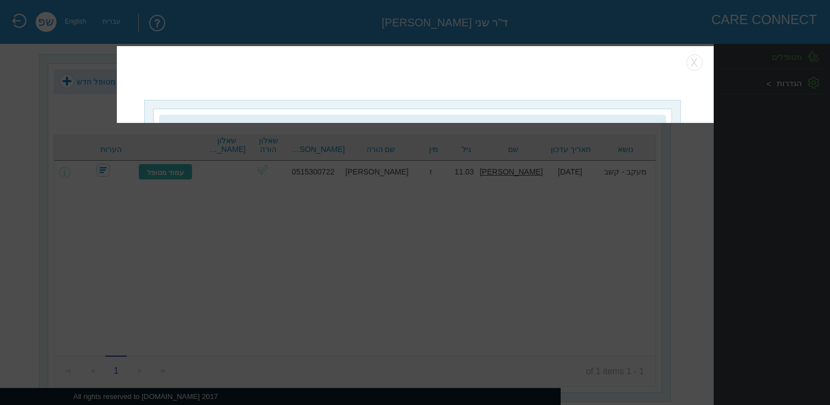
scroll to position [14, 0]
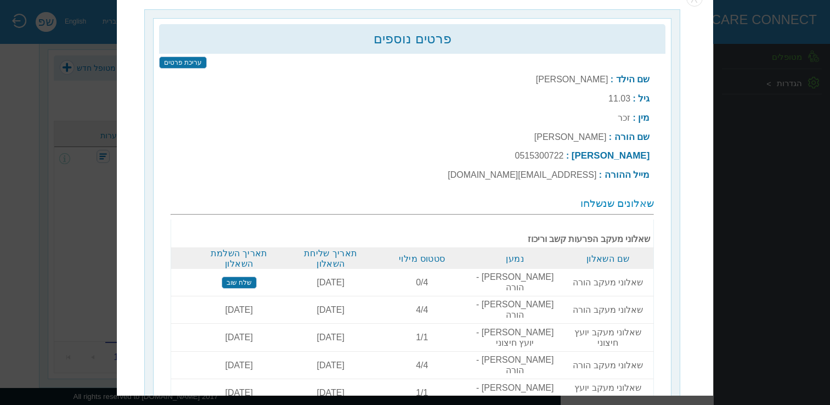
click at [247, 276] on input "שלח שוב" at bounding box center [239, 282] width 35 height 12
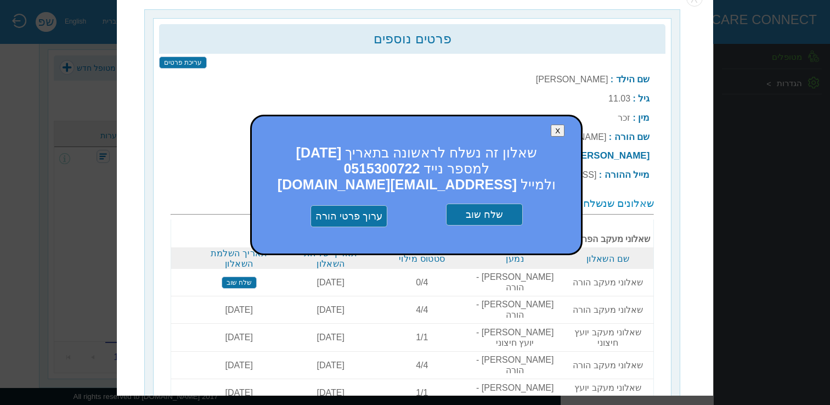
click at [493, 211] on input "שלח שוב" at bounding box center [484, 215] width 77 height 22
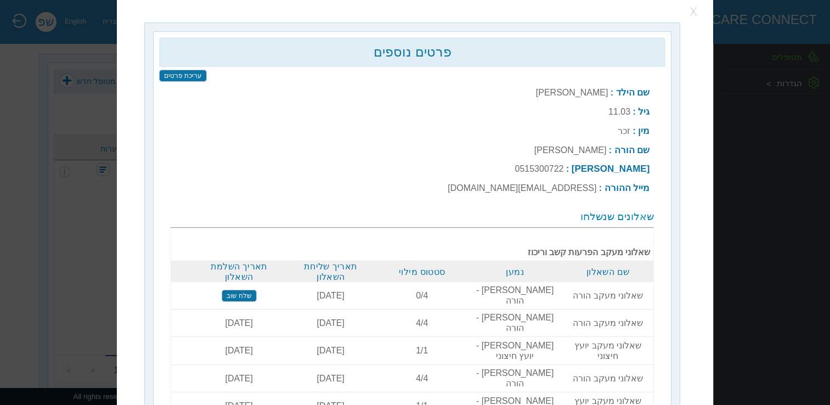
scroll to position [0, 0]
click at [695, 18] on button "button" at bounding box center [694, 12] width 16 height 16
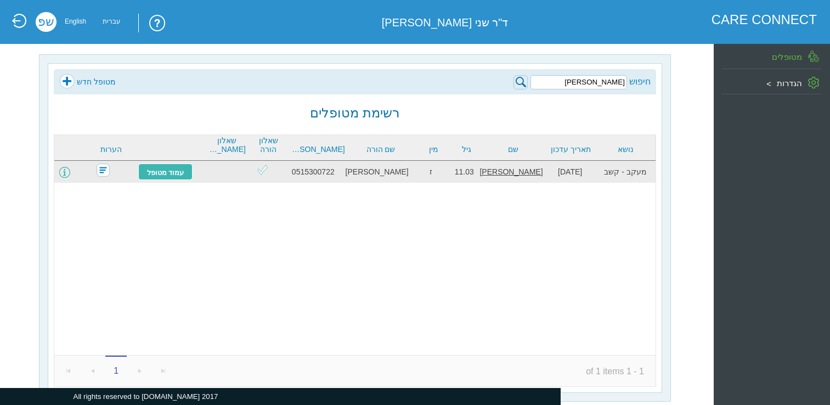
click at [67, 173] on span at bounding box center [64, 172] width 11 height 11
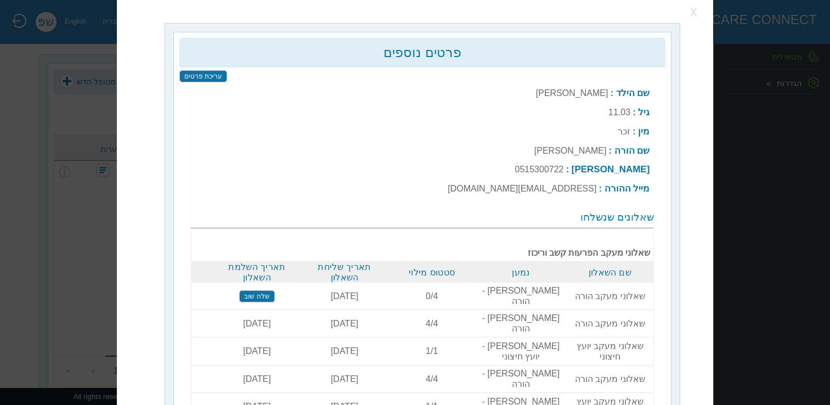
click at [695, 14] on button "button" at bounding box center [694, 12] width 16 height 16
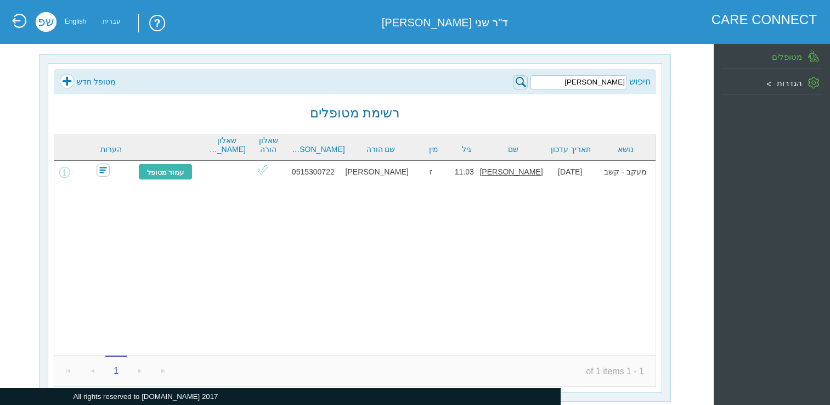
click at [16, 19] on link at bounding box center [19, 20] width 15 height 15
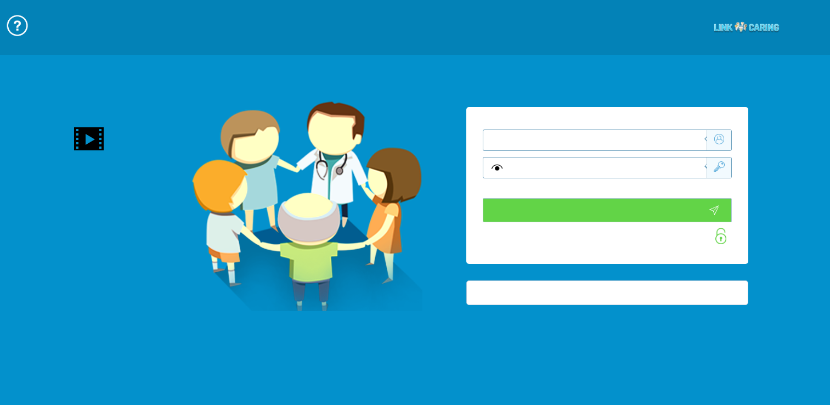
type input "התחבר עכשיו"
type input "עדיין לא? צור חשבון!"
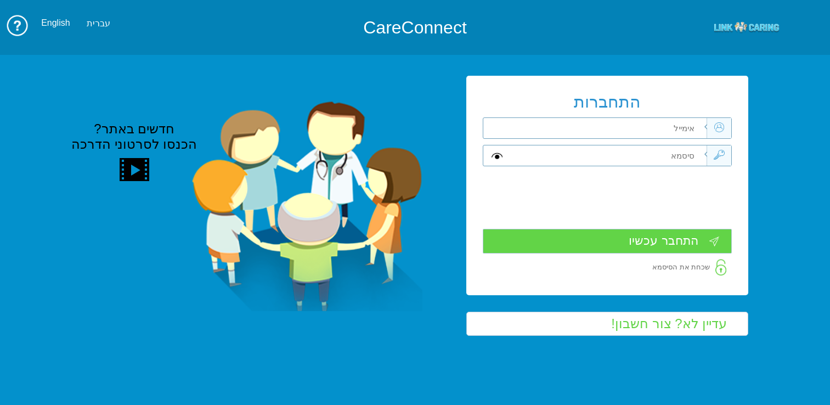
click at [274, 317] on td "חדשים באתר? הכנסו לסרטוני הדרכה" at bounding box center [257, 205] width 384 height 323
